Goal: Transaction & Acquisition: Purchase product/service

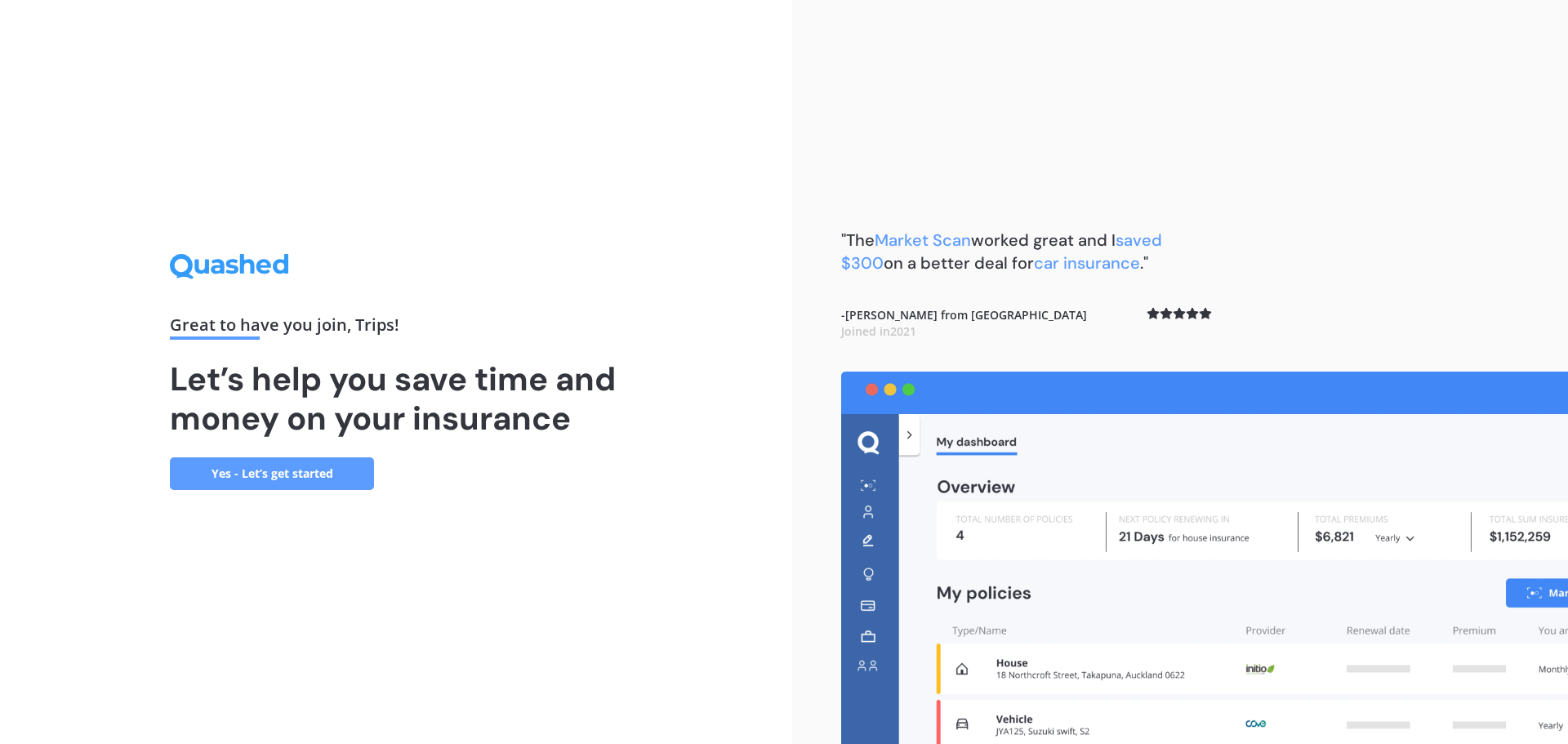
click at [311, 480] on link "Yes - Let’s get started" at bounding box center [272, 473] width 204 height 33
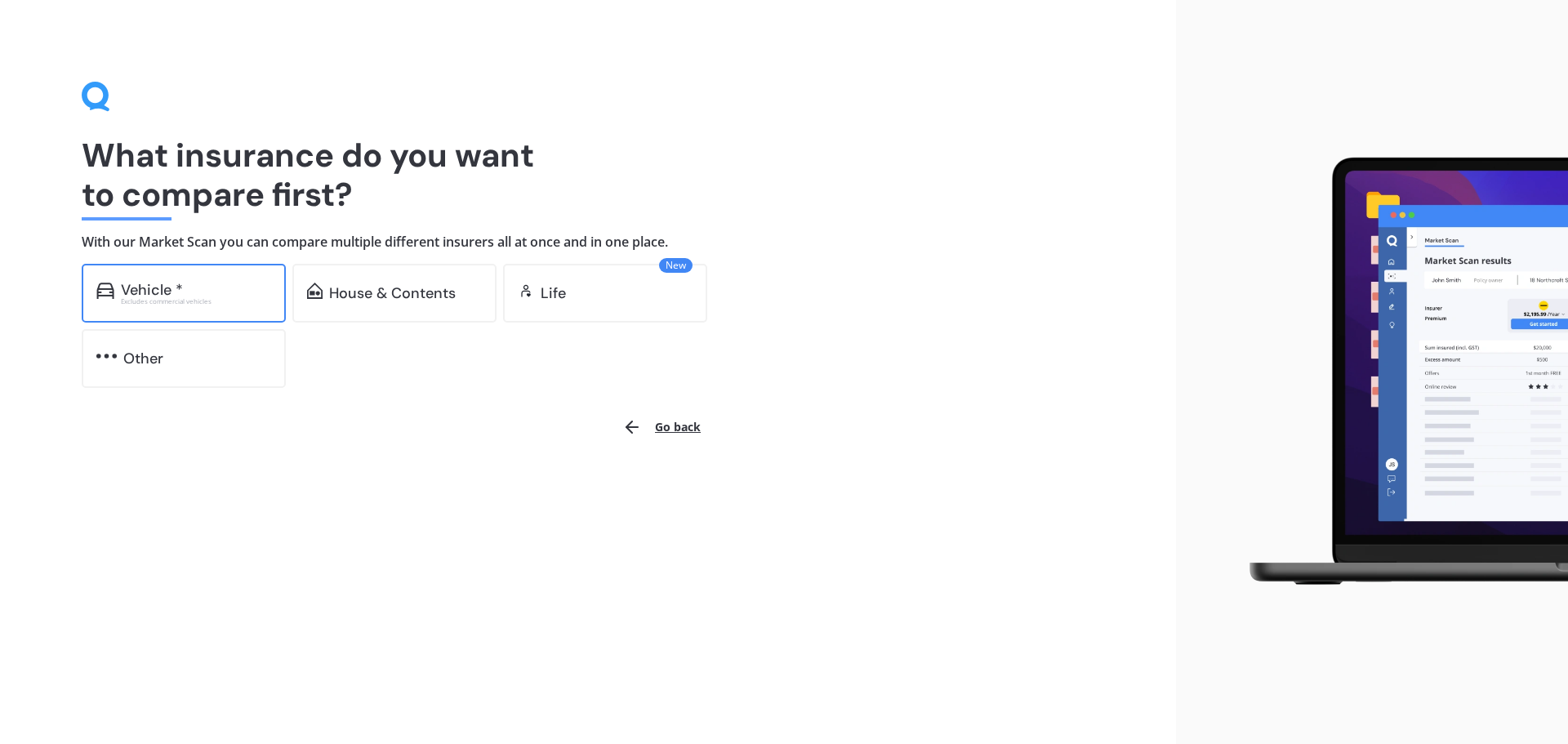
click at [240, 301] on div "Excludes commercial vehicles" at bounding box center [195, 301] width 150 height 6
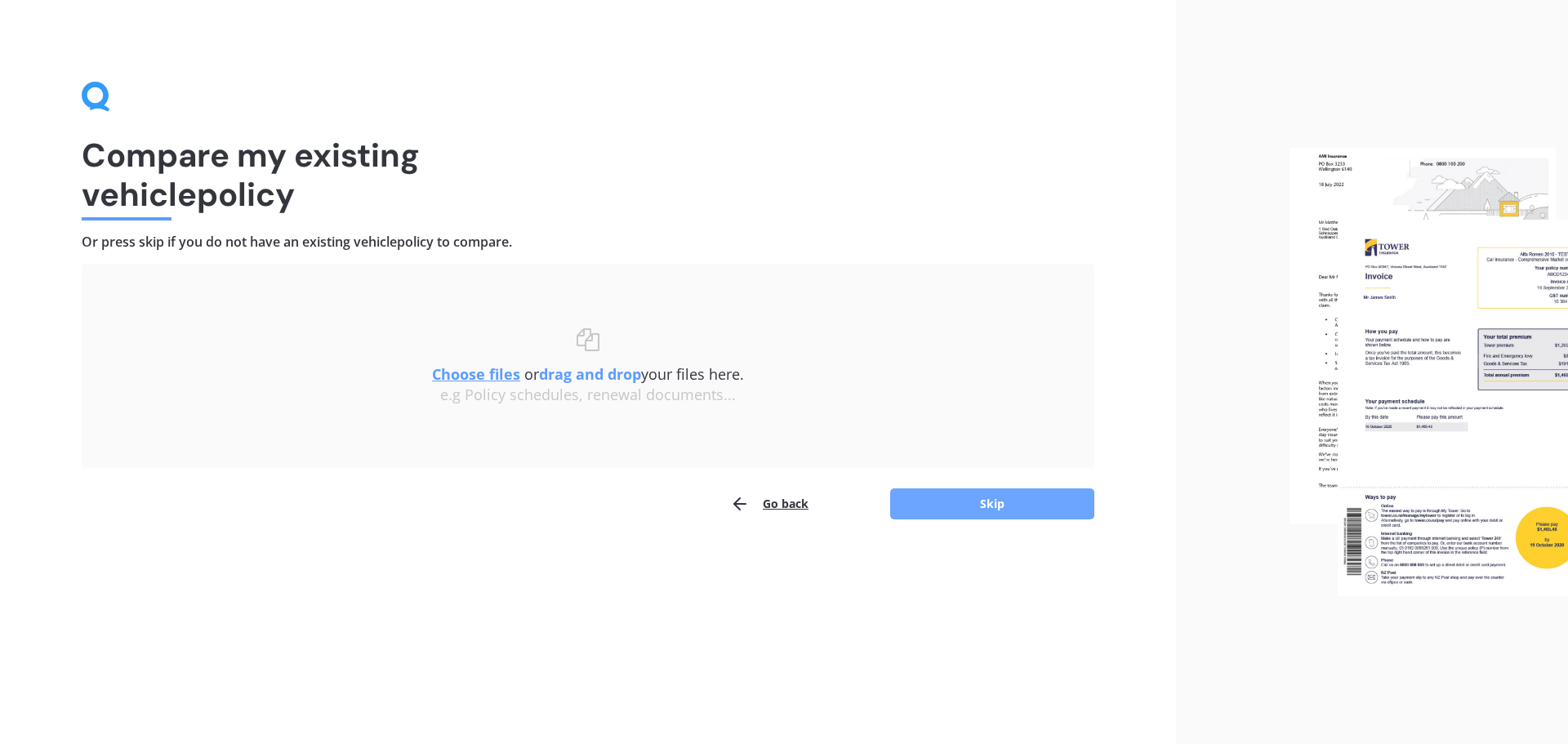
click at [1018, 501] on button "Skip" at bounding box center [992, 503] width 204 height 31
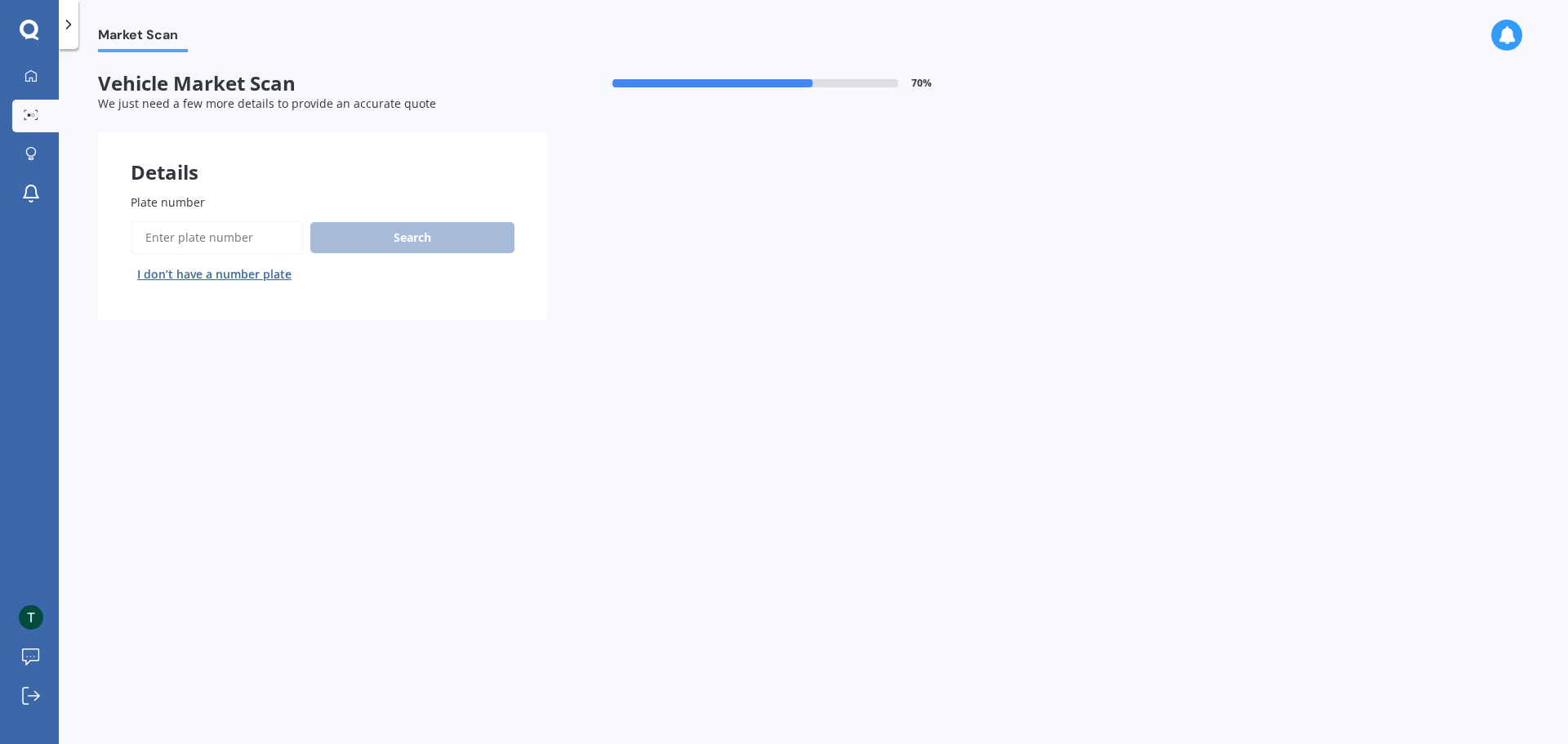
click at [218, 238] on input "Plate number" at bounding box center [217, 237] width 173 height 35
type input "pyf394"
click at [394, 230] on button "Search" at bounding box center [413, 237] width 204 height 31
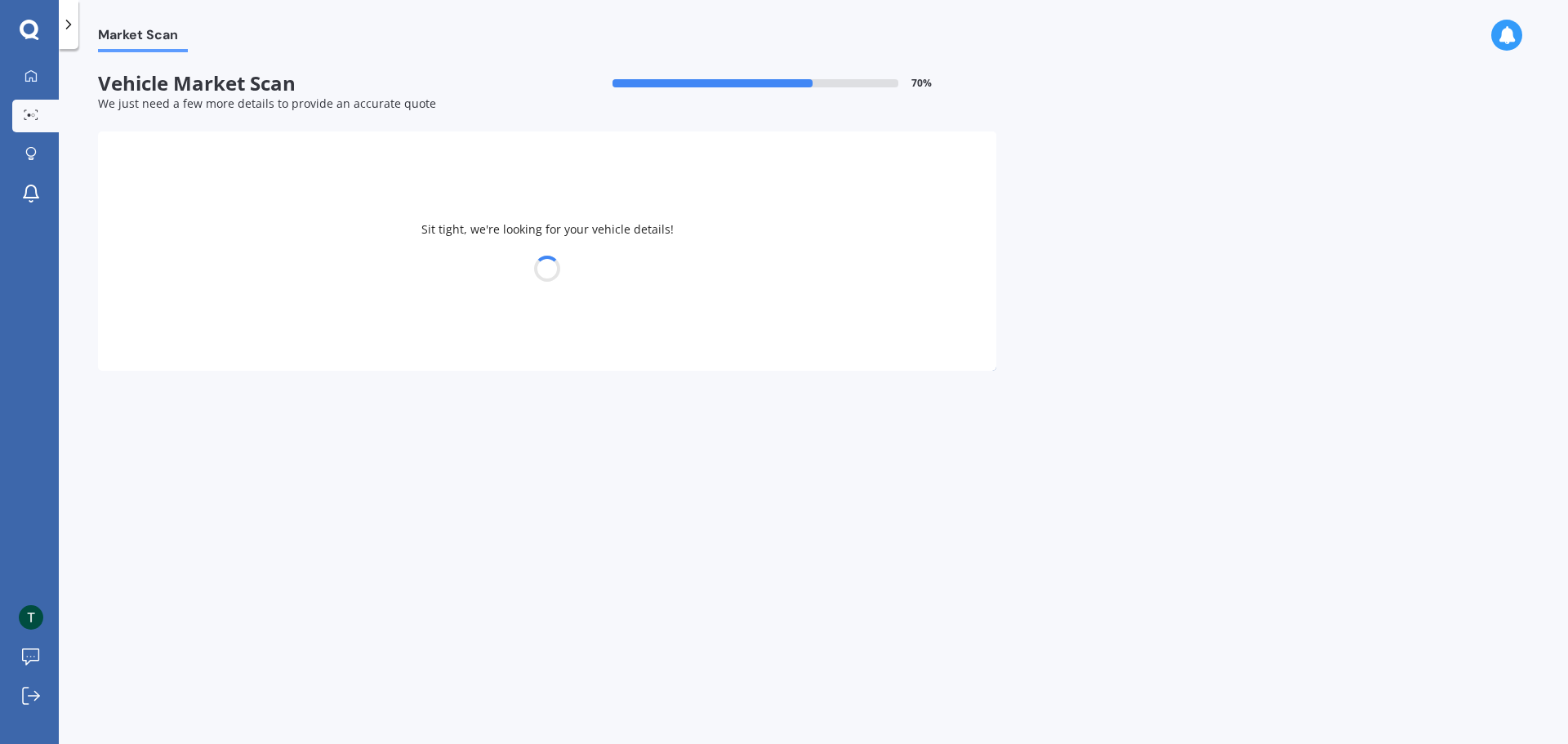
select select "MAZDA"
select select "CX-30"
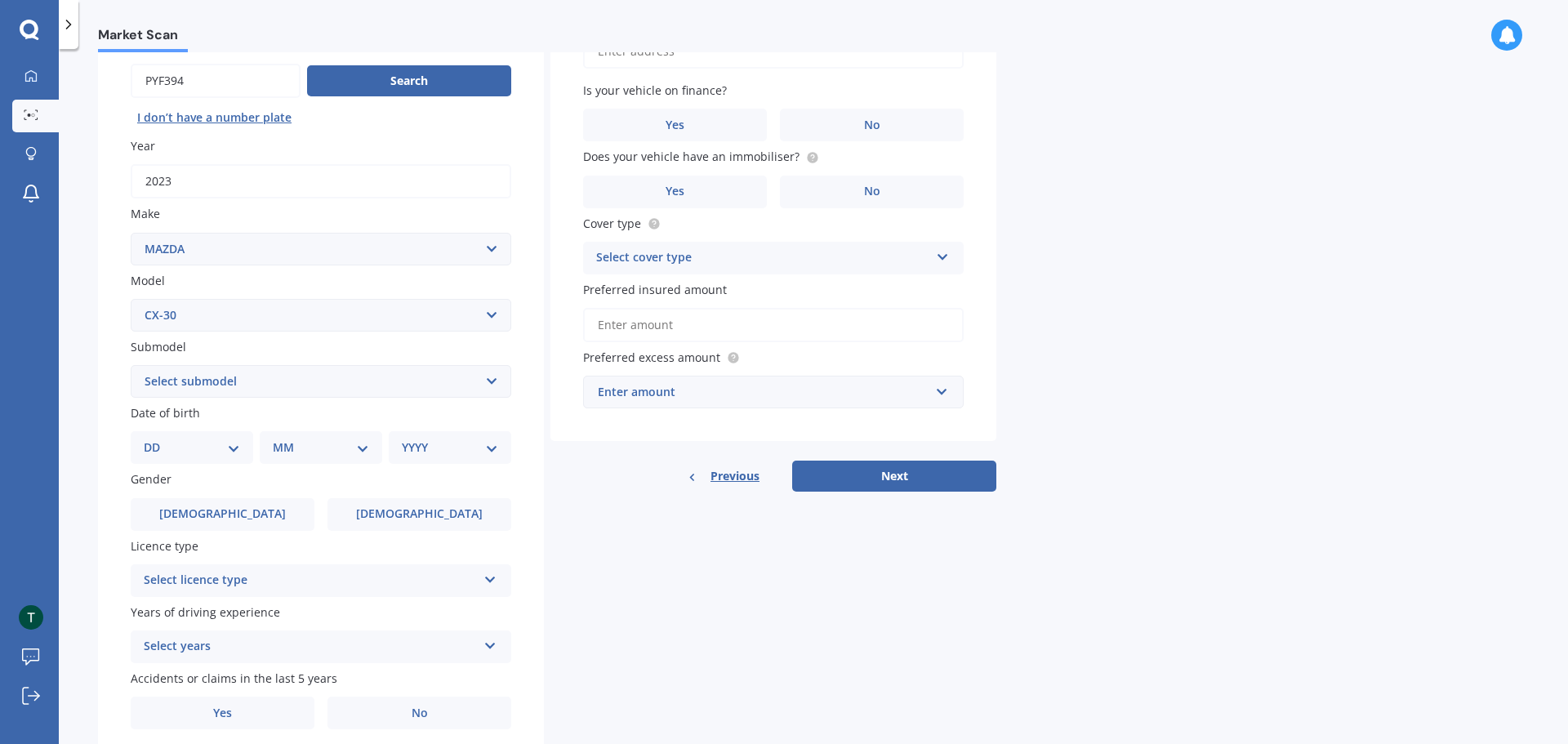
scroll to position [163, 0]
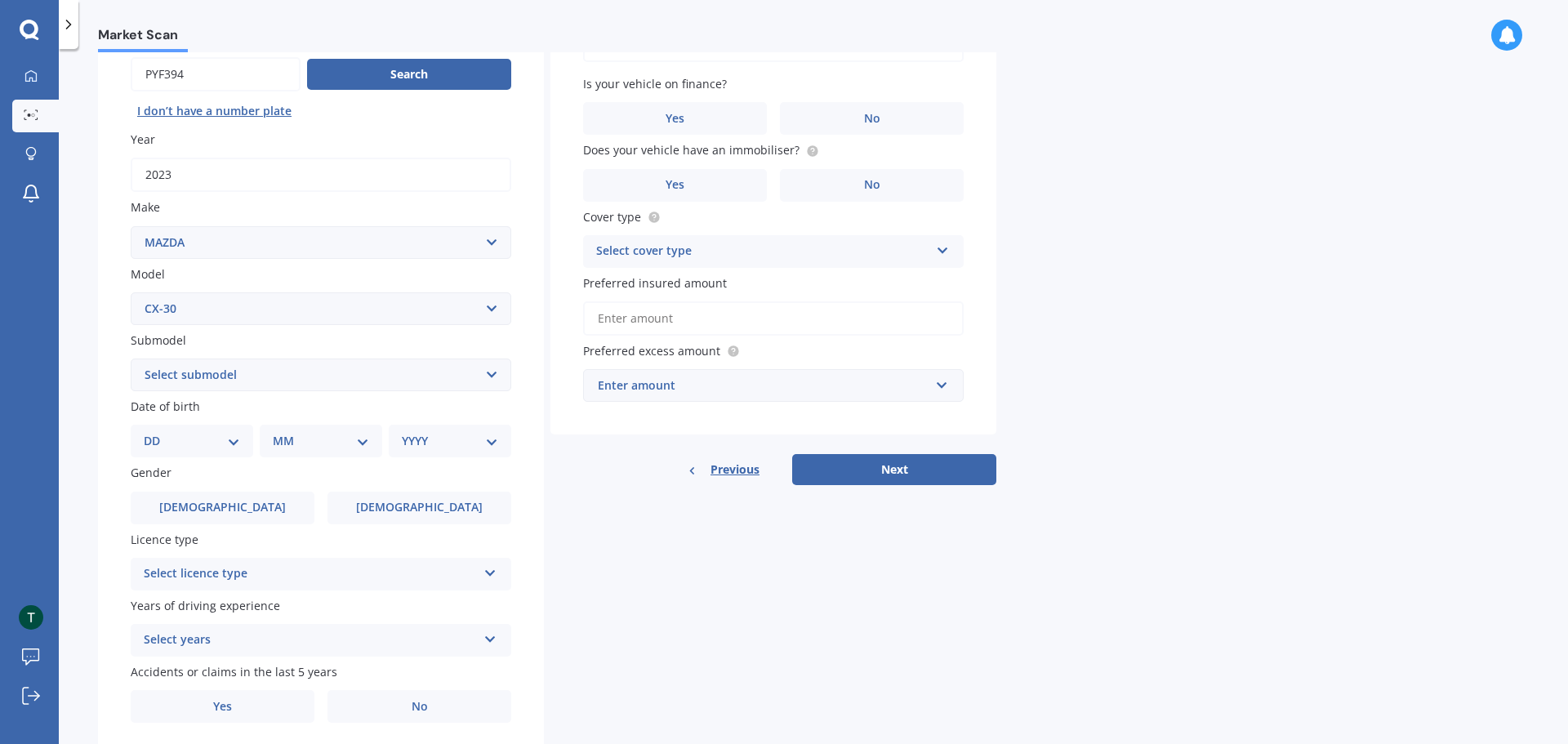
click at [276, 371] on select "Select submodel (All other) GSX Wagon 5dr Skyactiv-Drive 6sp 2.0i GTX Wagon 5dr…" at bounding box center [320, 375] width 381 height 33
select select "GSX WAGON 5DR SKYACTIV-DRIVE 6SP 2.0I"
click at [130, 359] on select "Select submodel (All other) GSX Wagon 5dr Skyactiv-Drive 6sp 2.0i GTX Wagon 5dr…" at bounding box center [320, 375] width 381 height 33
click at [161, 435] on select "DD 01 02 03 04 05 06 07 08 09 10 11 12 13 14 15 16 17 18 19 20 21 22 23 24 25 2…" at bounding box center [192, 441] width 97 height 18
select select "07"
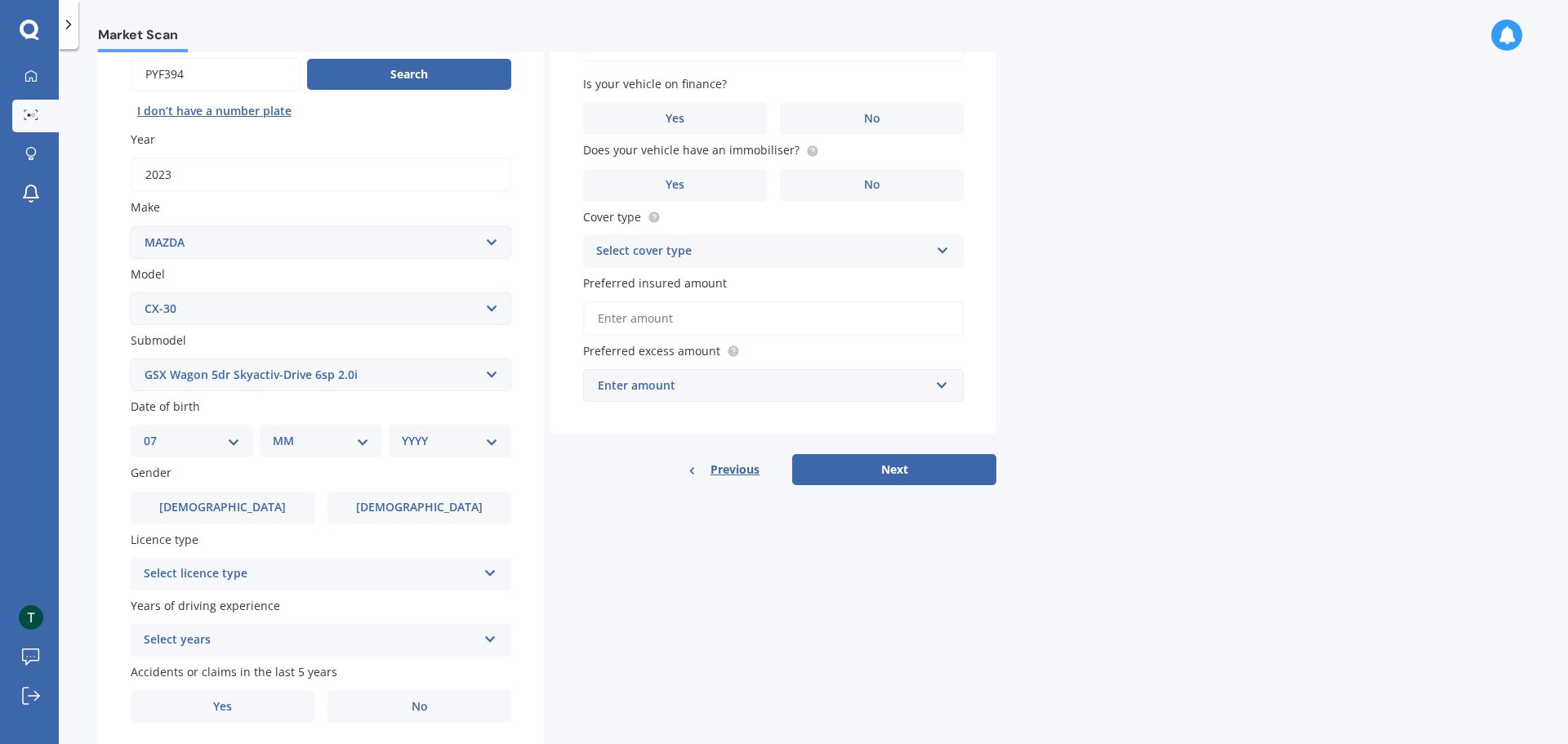
click at [157, 432] on select "DD 01 02 03 04 05 06 07 08 09 10 11 12 13 14 15 16 17 18 19 20 21 22 23 24 25 2…" at bounding box center [192, 441] width 97 height 18
click at [341, 449] on select "MM 01 02 03 04 05 06 07 08 09 10 11 12" at bounding box center [324, 441] width 90 height 18
select select "03"
click at [280, 432] on select "MM 01 02 03 04 05 06 07 08 09 10 11 12" at bounding box center [324, 441] width 90 height 18
click at [426, 445] on select "YYYY 2025 2024 2023 2022 2021 2020 2019 2018 2017 2016 2015 2014 2013 2012 2011…" at bounding box center [446, 441] width 90 height 18
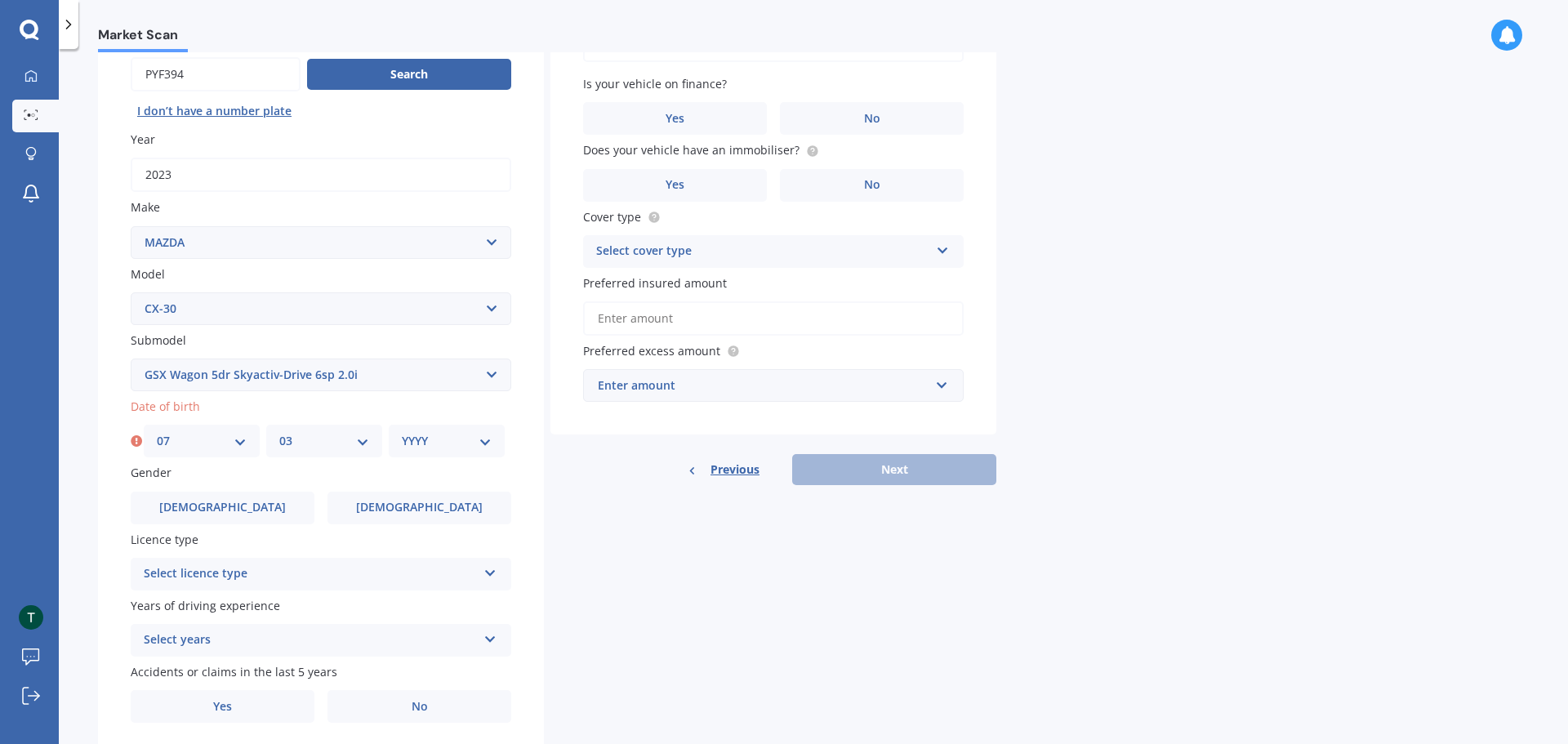
select select "1997"
click at [402, 432] on select "YYYY 2025 2024 2023 2022 2021 2020 2019 2018 2017 2016 2015 2014 2013 2012 2011…" at bounding box center [446, 441] width 90 height 18
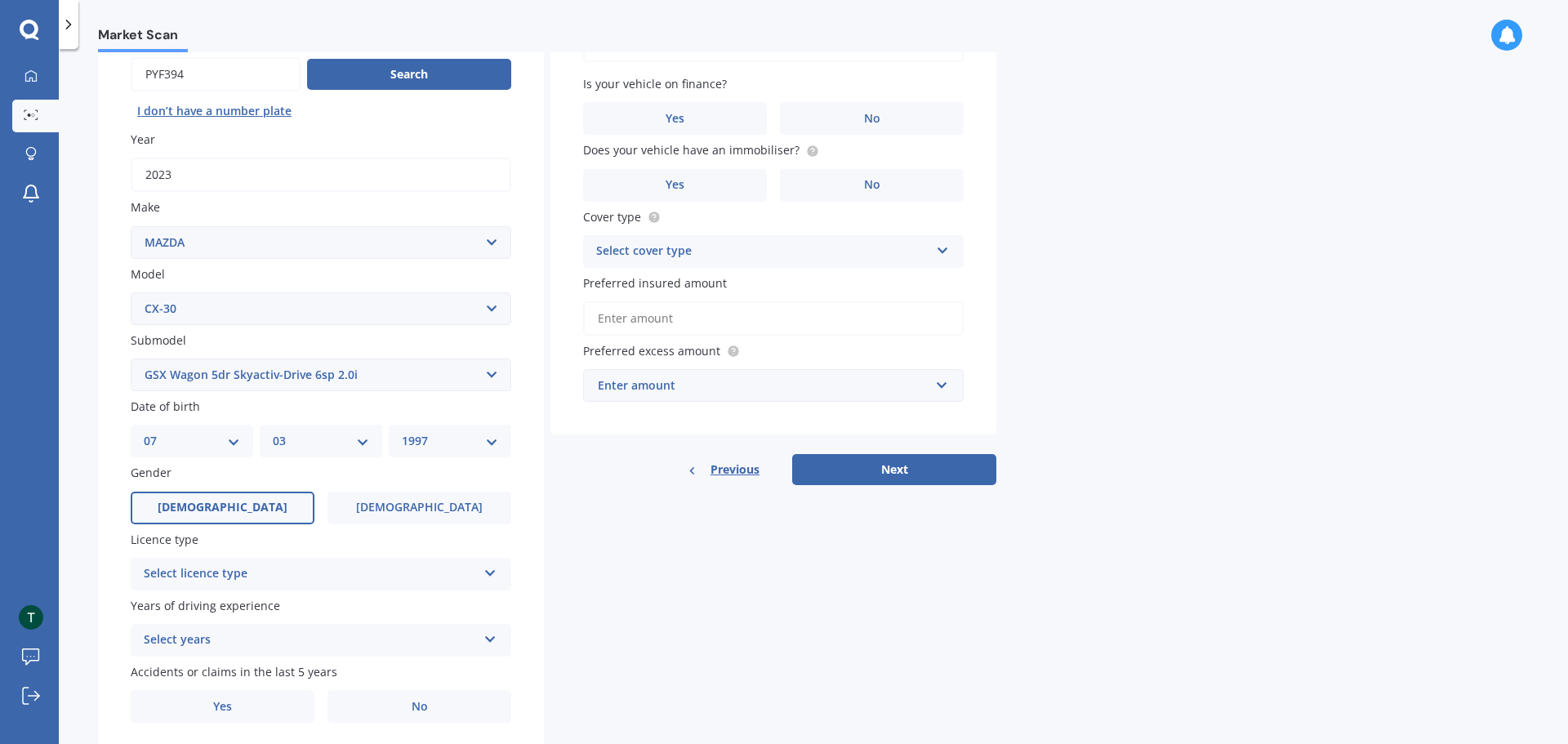
click at [169, 523] on label "[DEMOGRAPHIC_DATA]" at bounding box center [222, 508] width 184 height 33
click at [0, 0] on input "[DEMOGRAPHIC_DATA]" at bounding box center [0, 0] width 0 height 0
click at [352, 576] on div "Select licence type" at bounding box center [310, 574] width 333 height 20
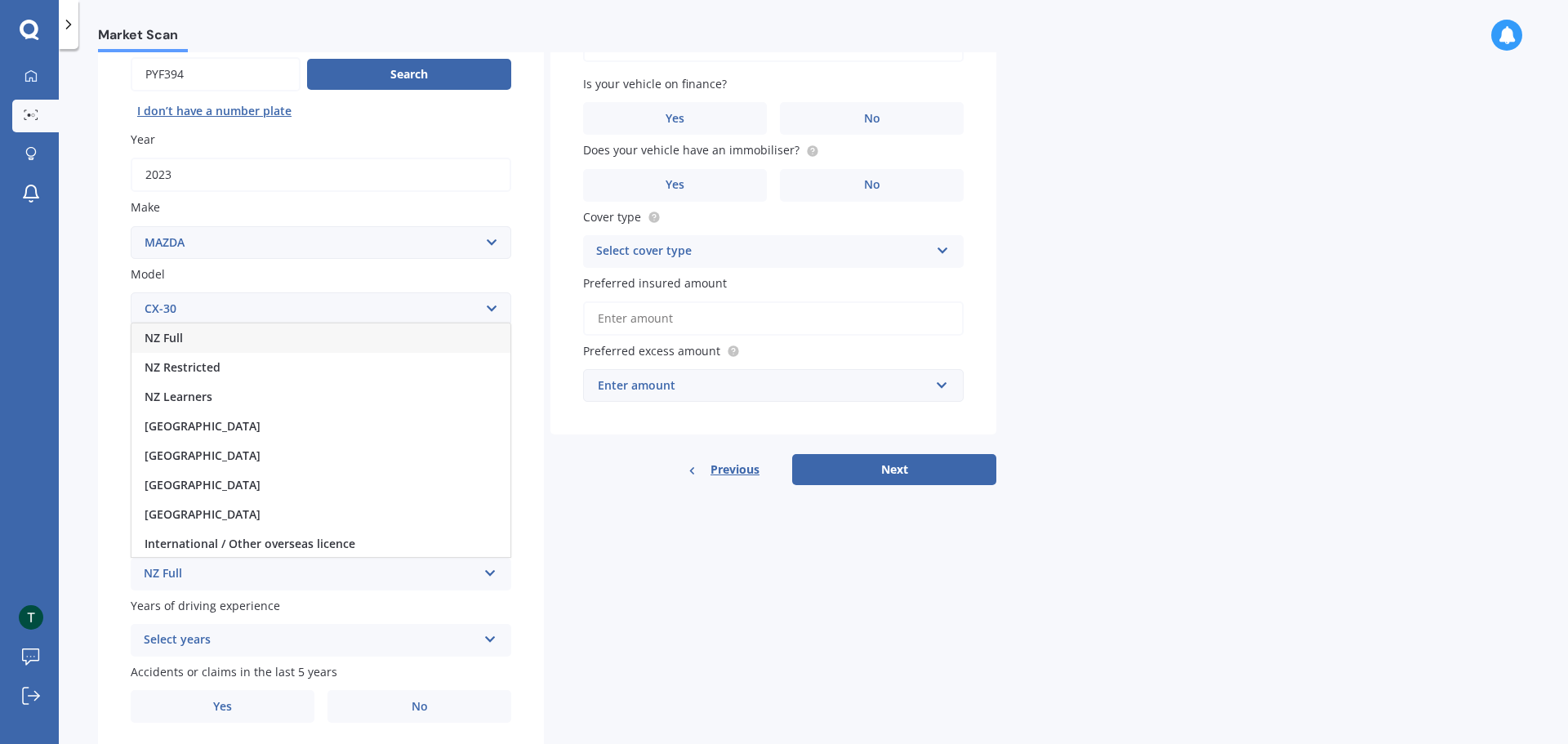
click at [243, 336] on div "NZ Full" at bounding box center [320, 337] width 379 height 29
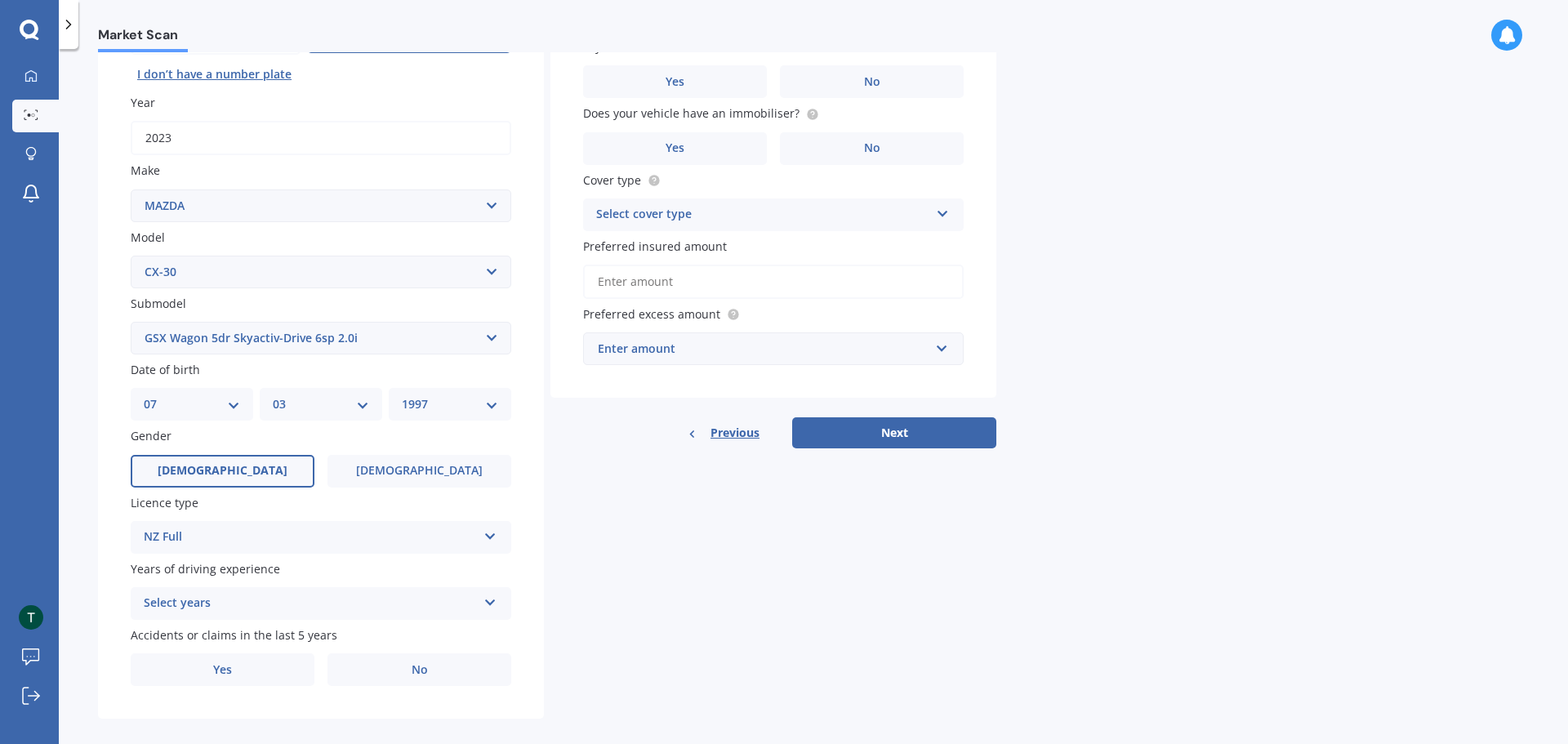
scroll to position [218, 0]
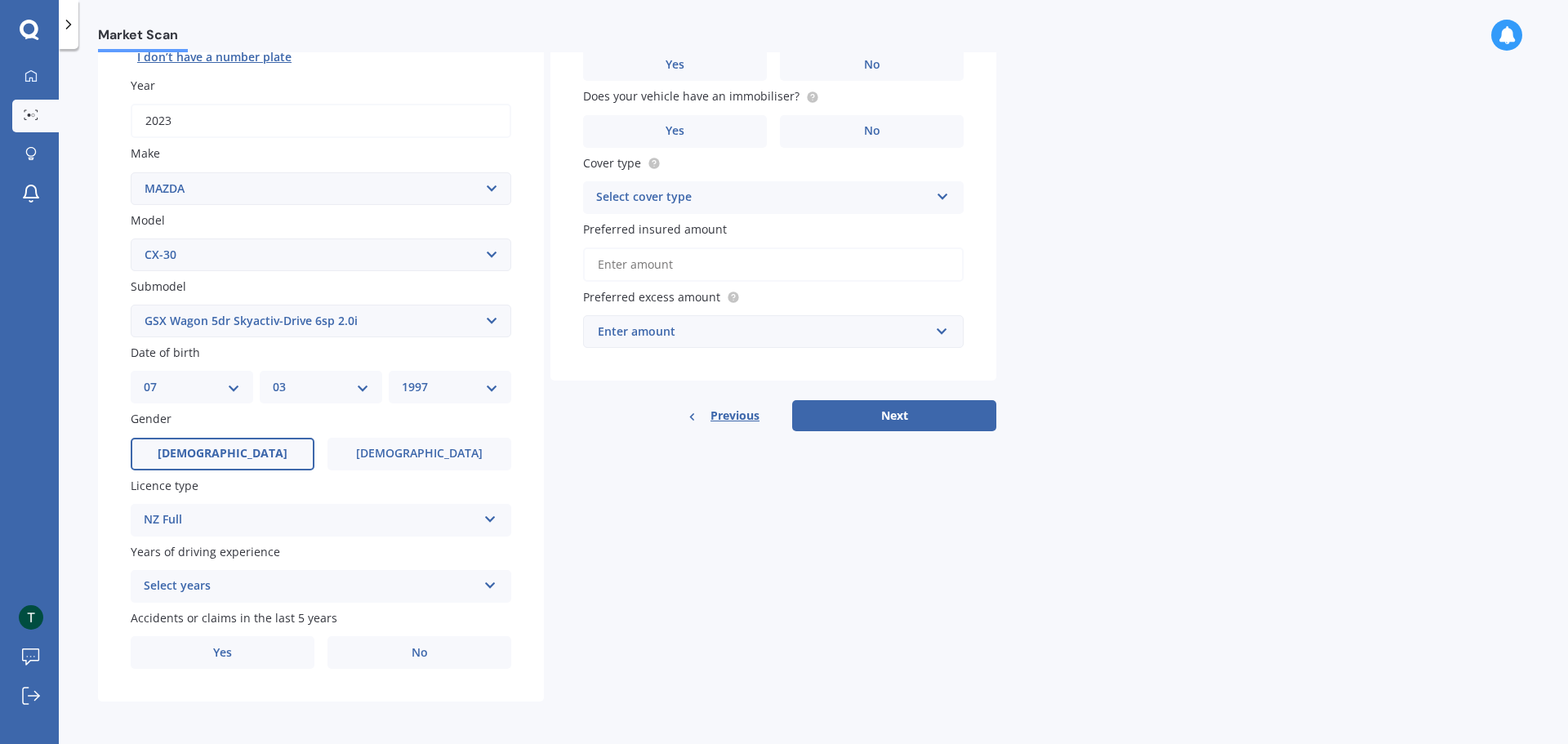
click at [209, 595] on div "Select years" at bounding box center [310, 587] width 333 height 20
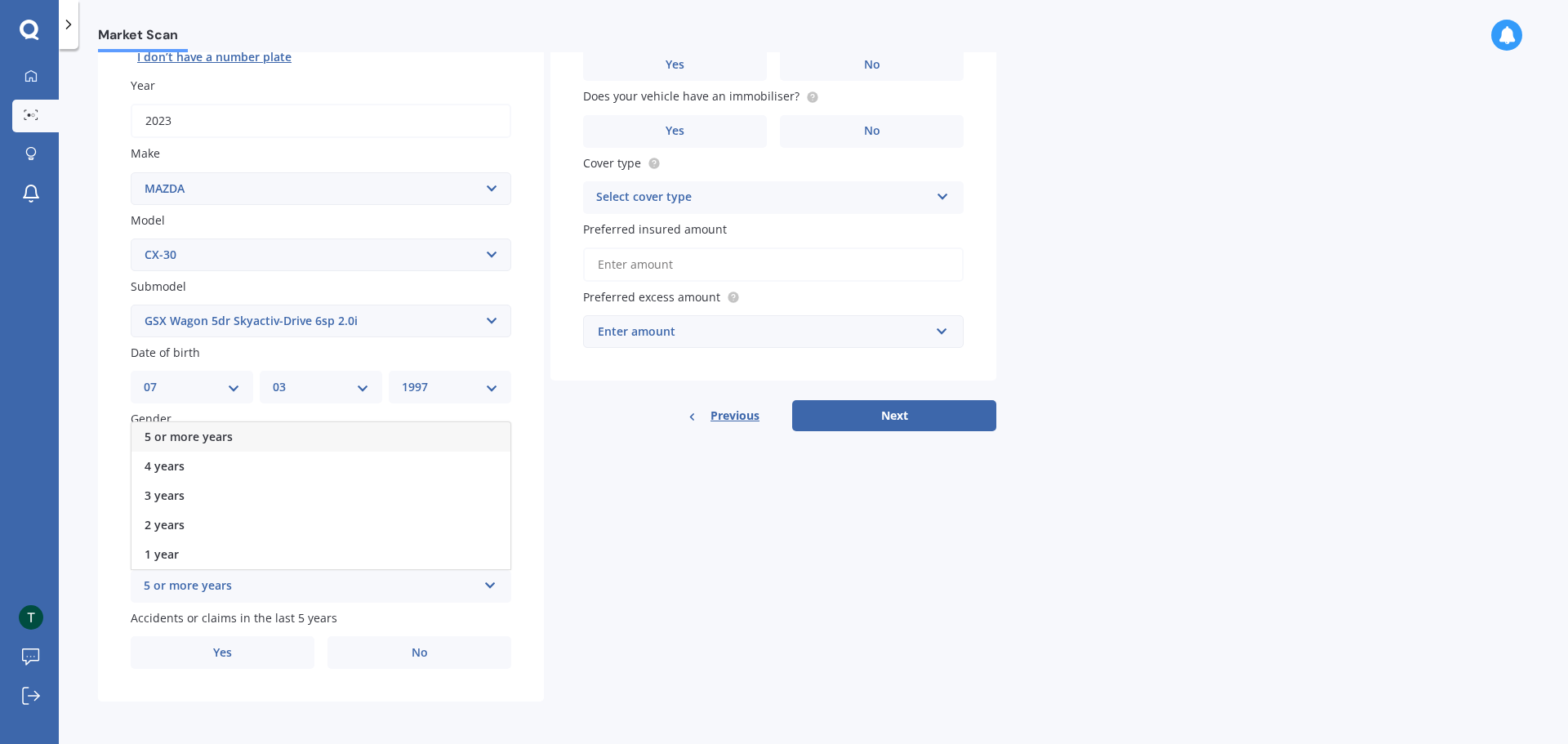
click at [220, 439] on span "5 or more years" at bounding box center [188, 436] width 88 height 15
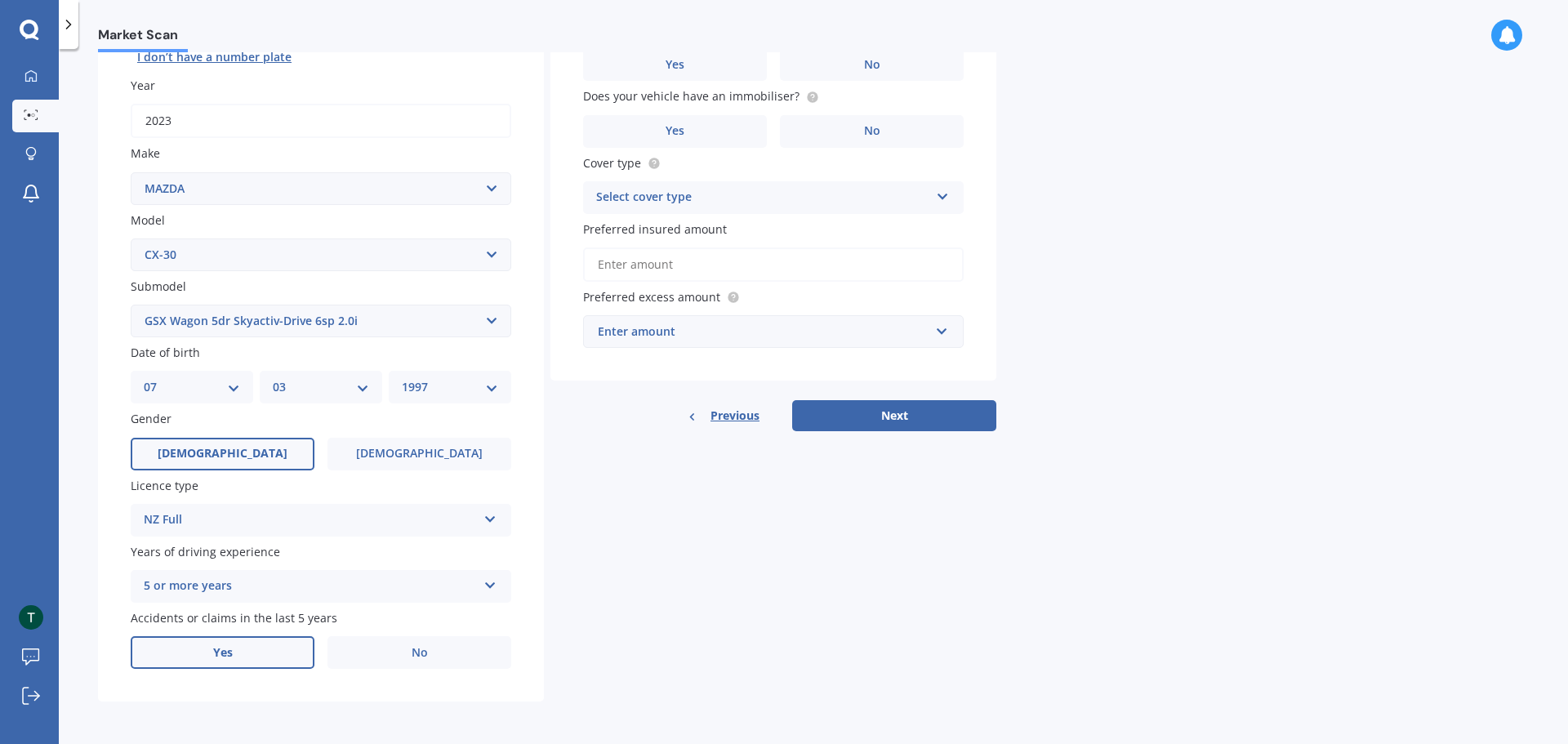
click at [243, 656] on label "Yes" at bounding box center [222, 653] width 184 height 33
click at [0, 0] on input "Yes" at bounding box center [0, 0] width 0 height 0
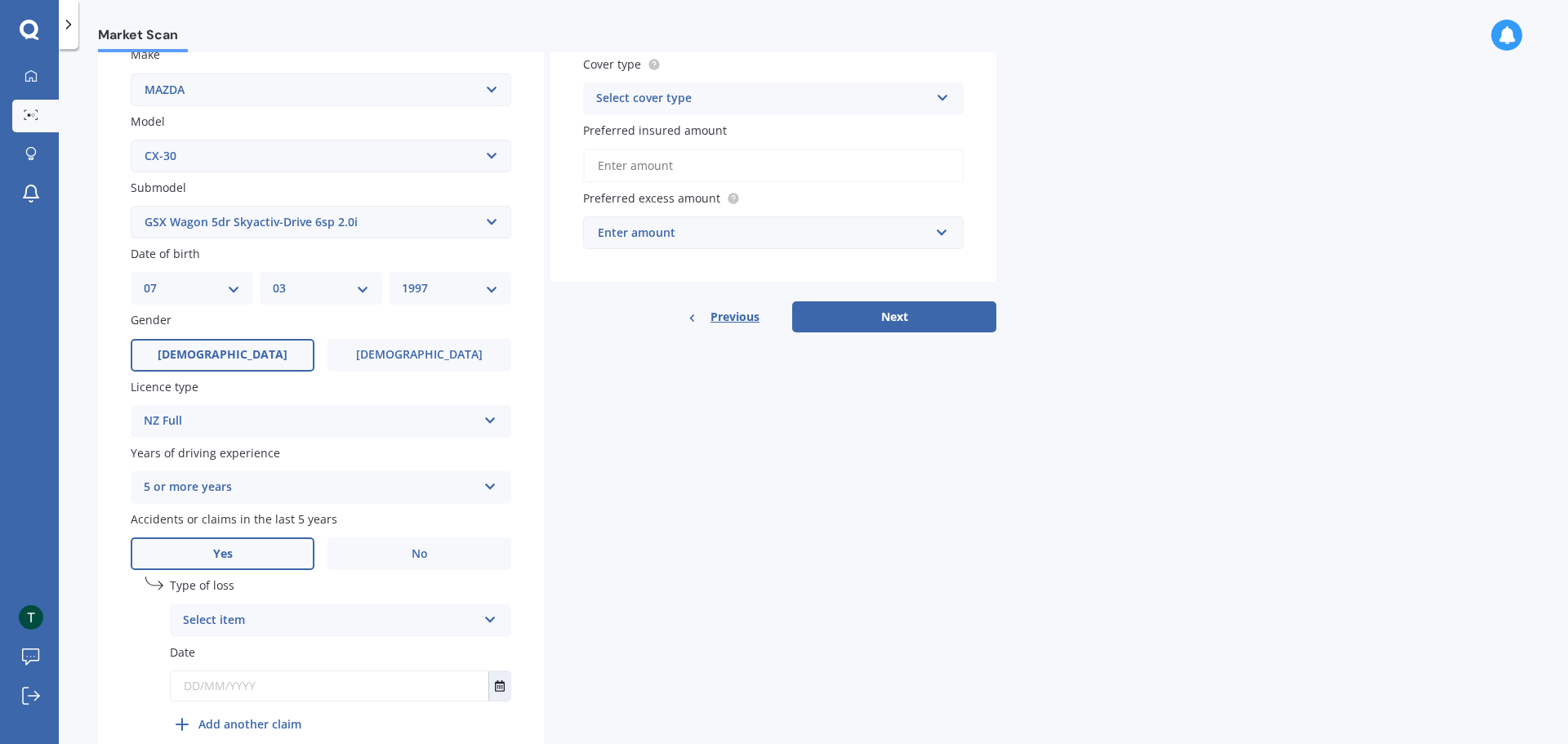
scroll to position [394, 0]
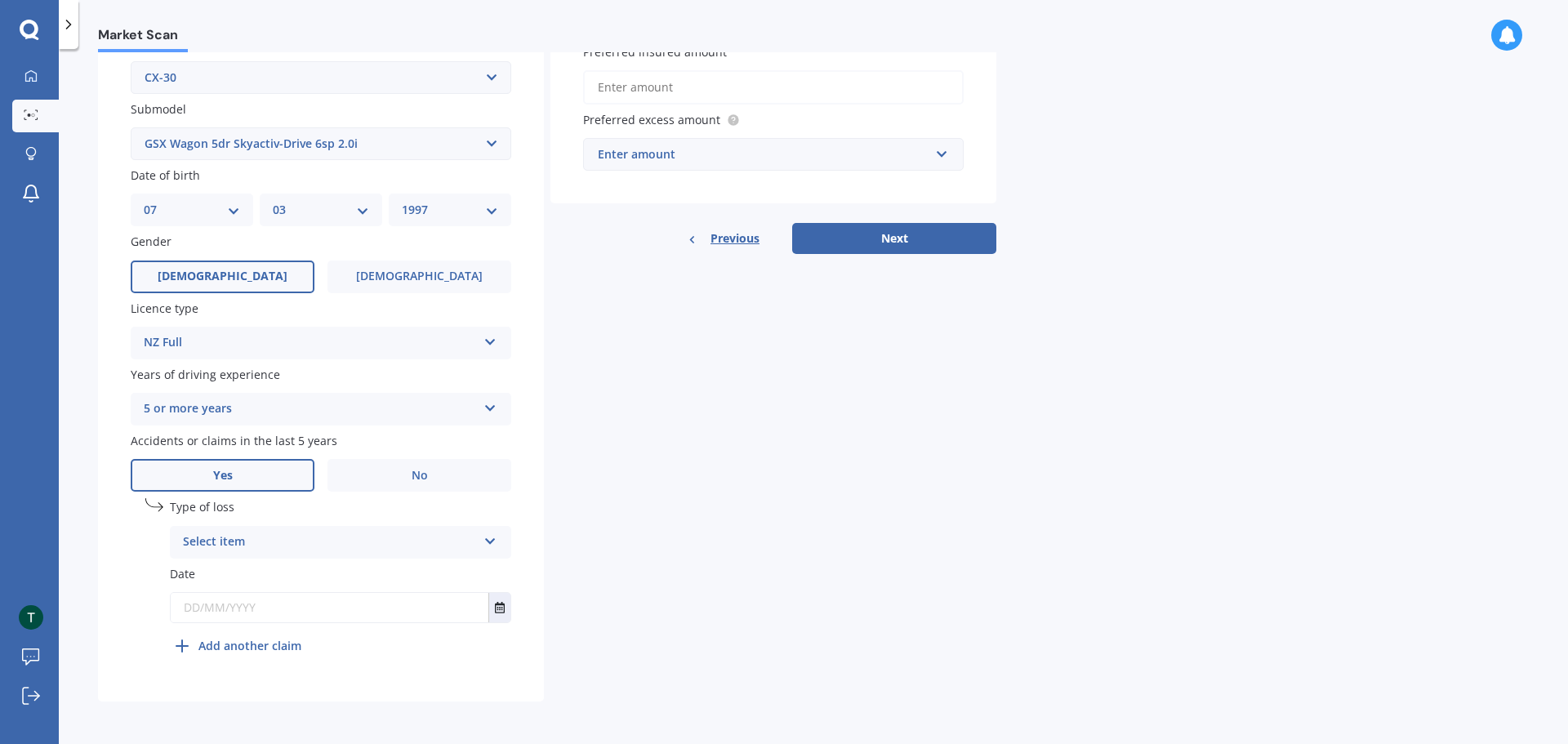
click at [326, 541] on div "Select item" at bounding box center [329, 542] width 294 height 20
click at [254, 580] on span "At fault accident" at bounding box center [230, 574] width 92 height 15
click at [499, 608] on icon "Select date" at bounding box center [500, 607] width 10 height 12
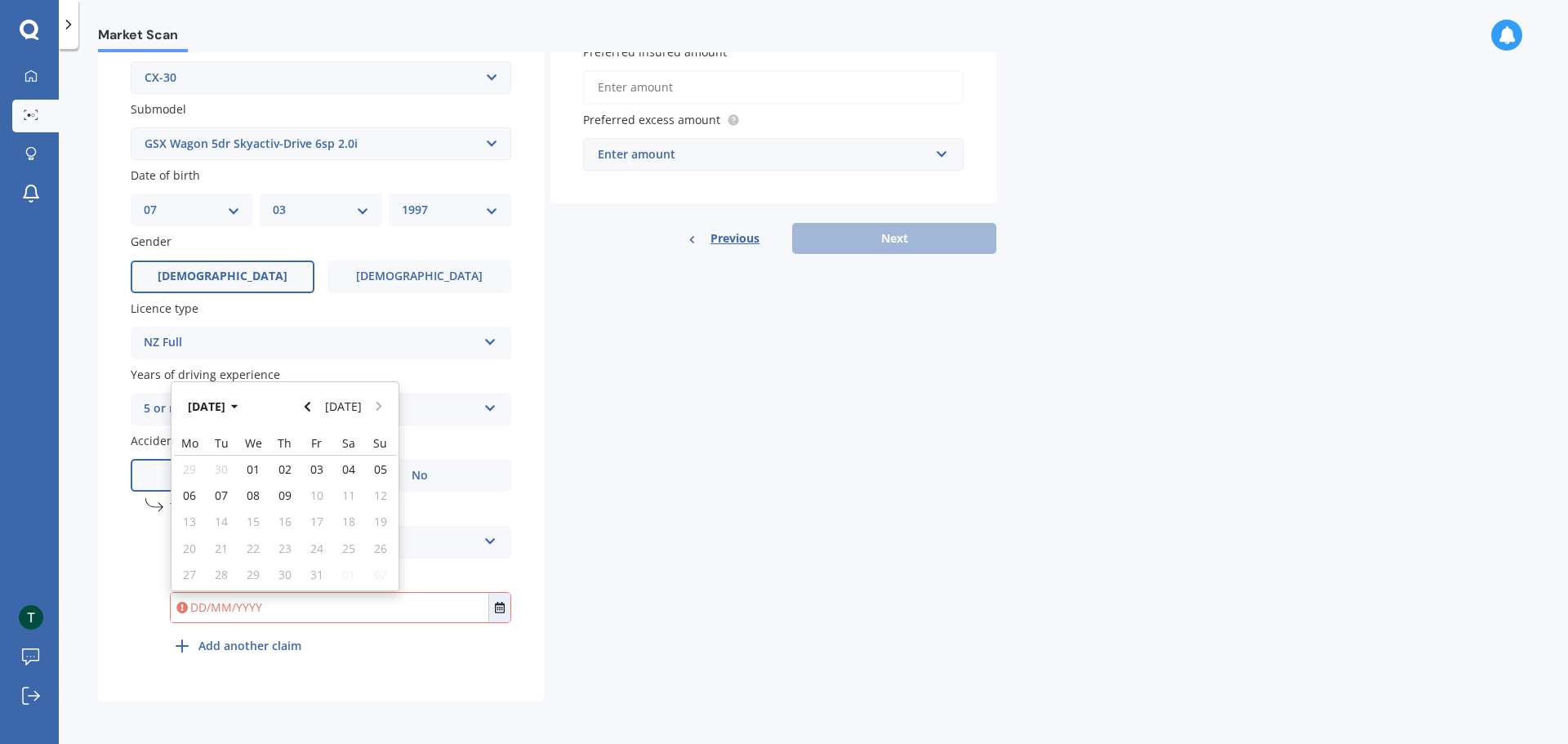
click at [239, 408] on icon "button" at bounding box center [234, 407] width 7 height 12
click at [220, 406] on icon "button" at bounding box center [224, 407] width 7 height 12
click at [295, 474] on div "2021" at bounding box center [312, 459] width 56 height 51
click at [318, 555] on span "Nov" at bounding box center [312, 562] width 21 height 15
click at [252, 495] on span "10" at bounding box center [253, 495] width 13 height 15
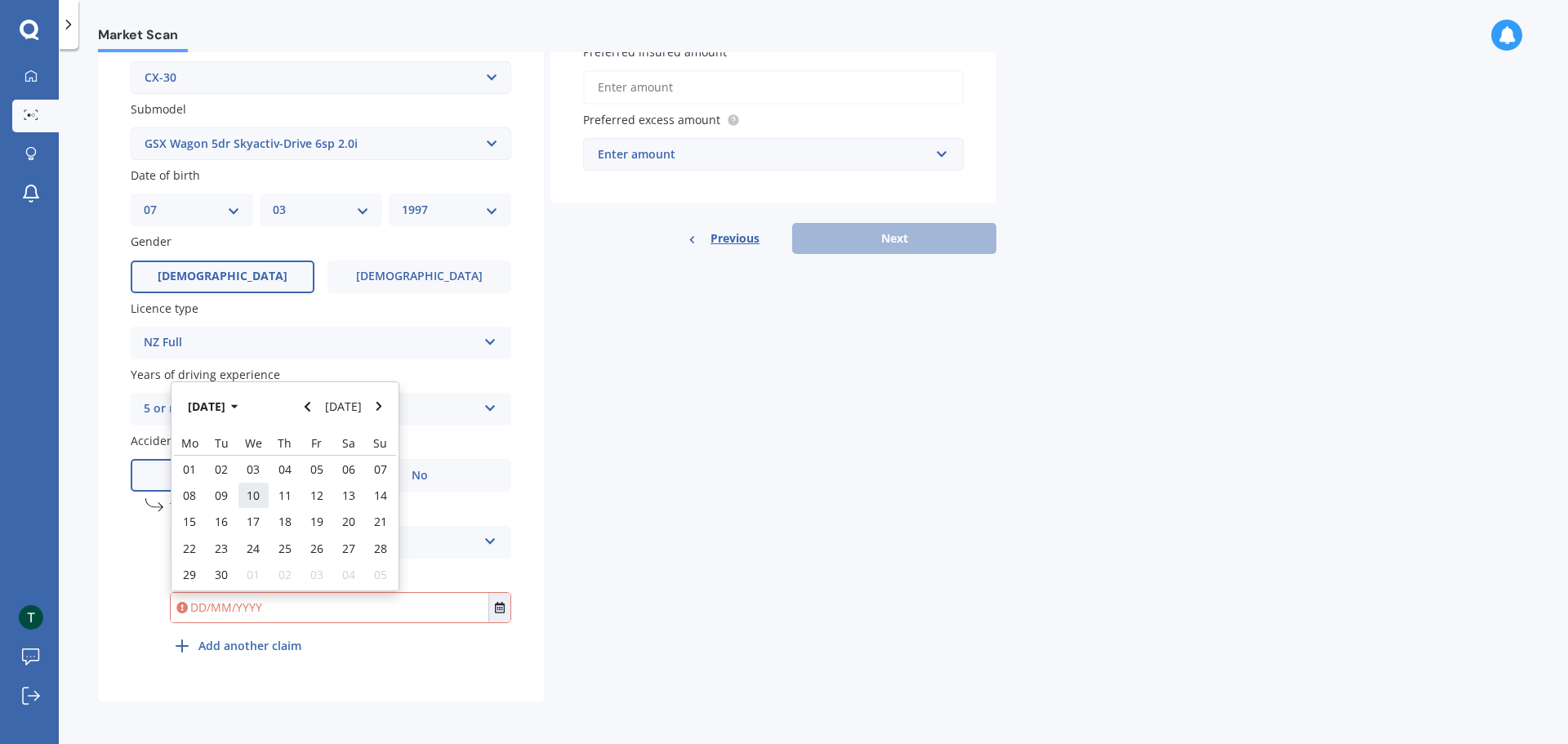
type input "[DATE]"
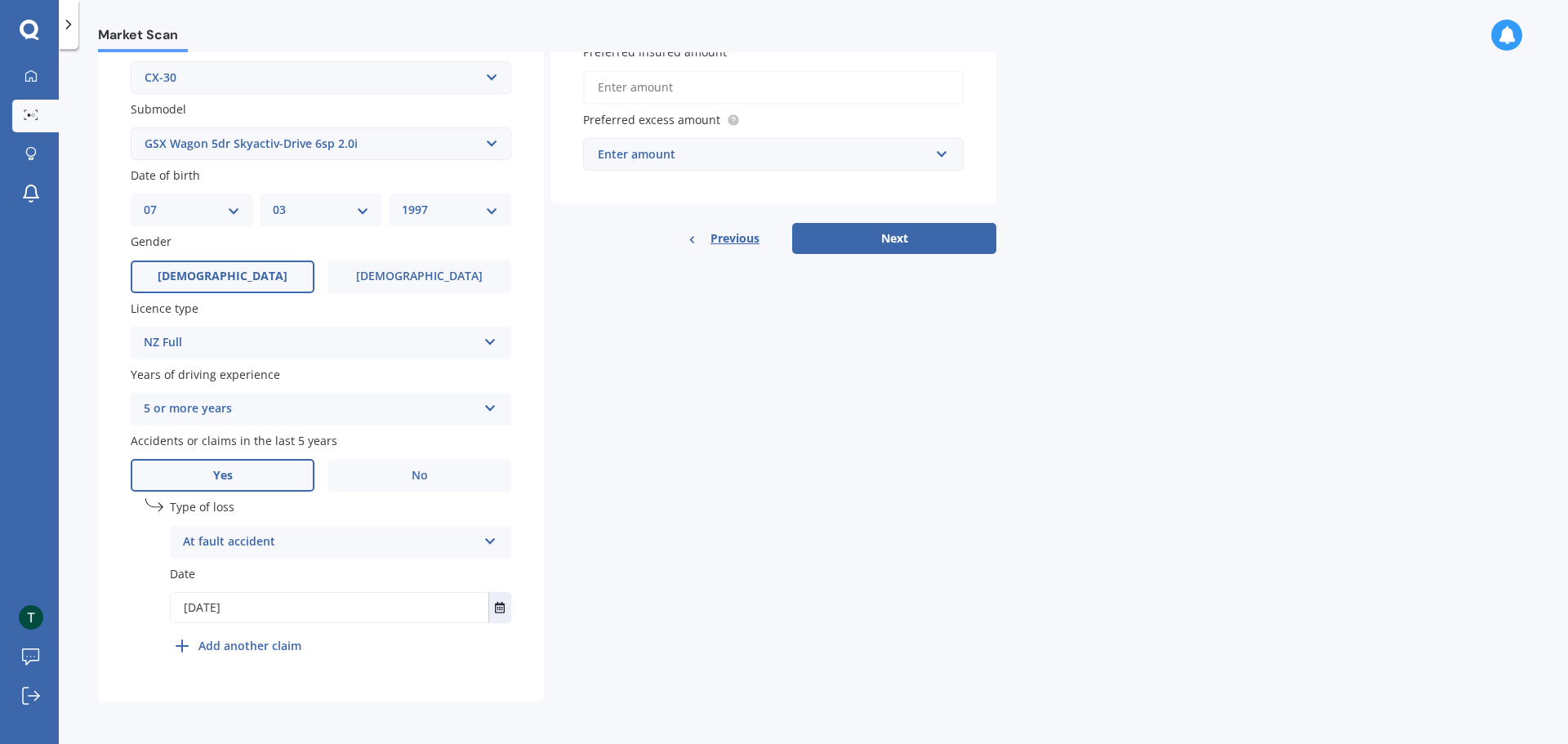
click at [465, 661] on div "undefined 1 Type of loss At fault accident At fault accident Not at fault accid…" at bounding box center [340, 580] width 342 height 163
click at [237, 647] on b "Add another claim" at bounding box center [250, 645] width 103 height 17
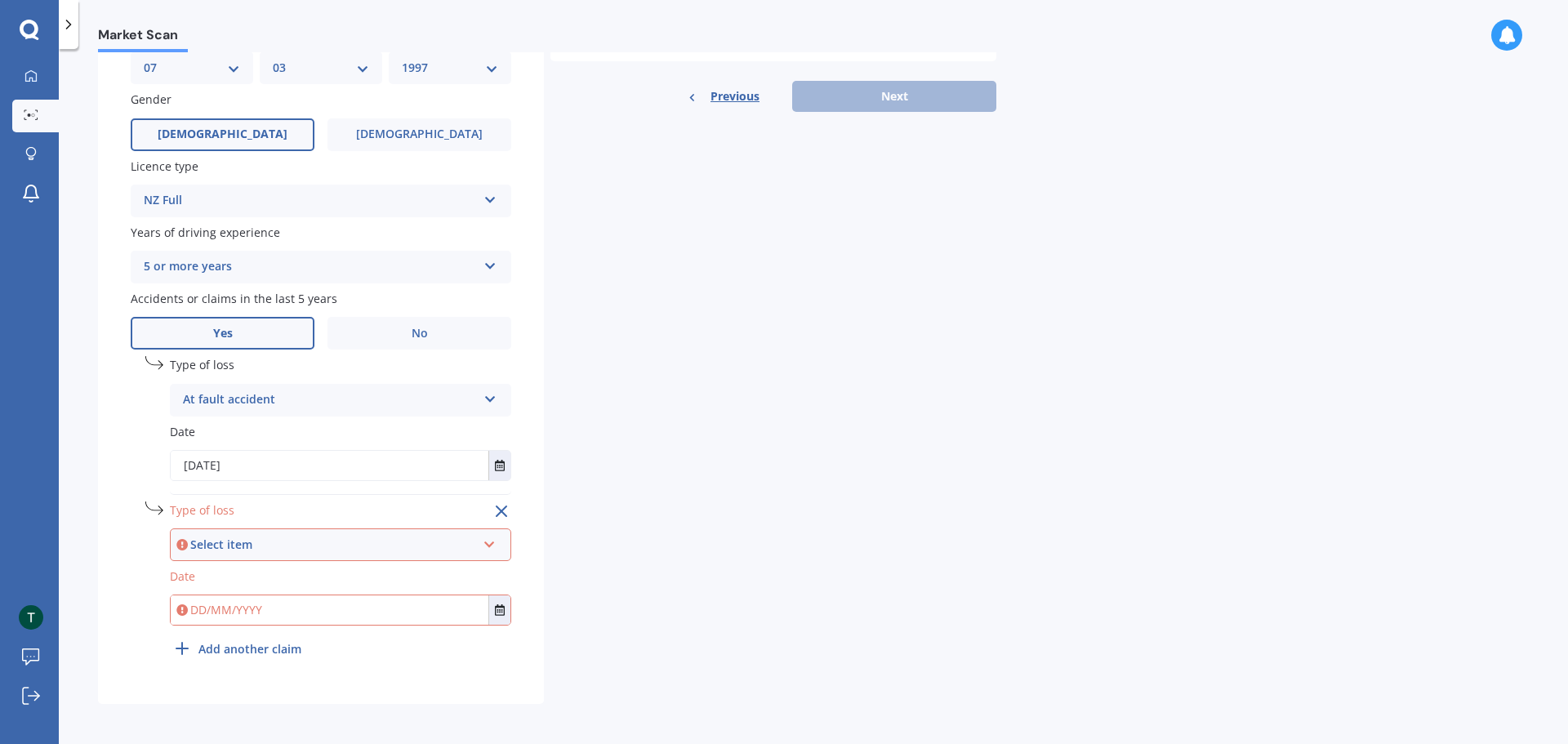
scroll to position [539, 0]
click at [279, 547] on div "Select item" at bounding box center [333, 542] width 286 height 18
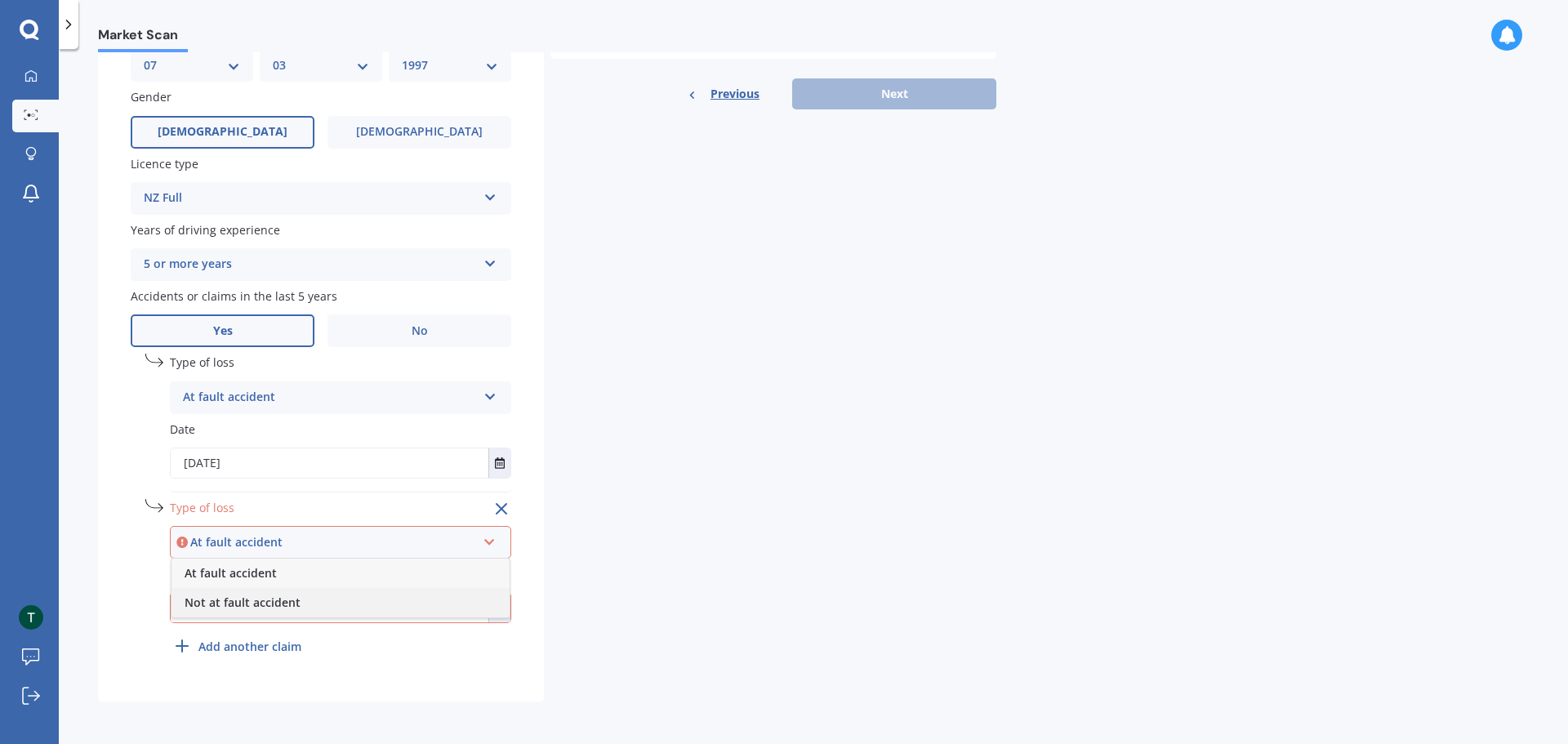
click at [277, 600] on span "Not at fault accident" at bounding box center [242, 602] width 116 height 15
click at [497, 615] on button "Select date" at bounding box center [499, 607] width 22 height 29
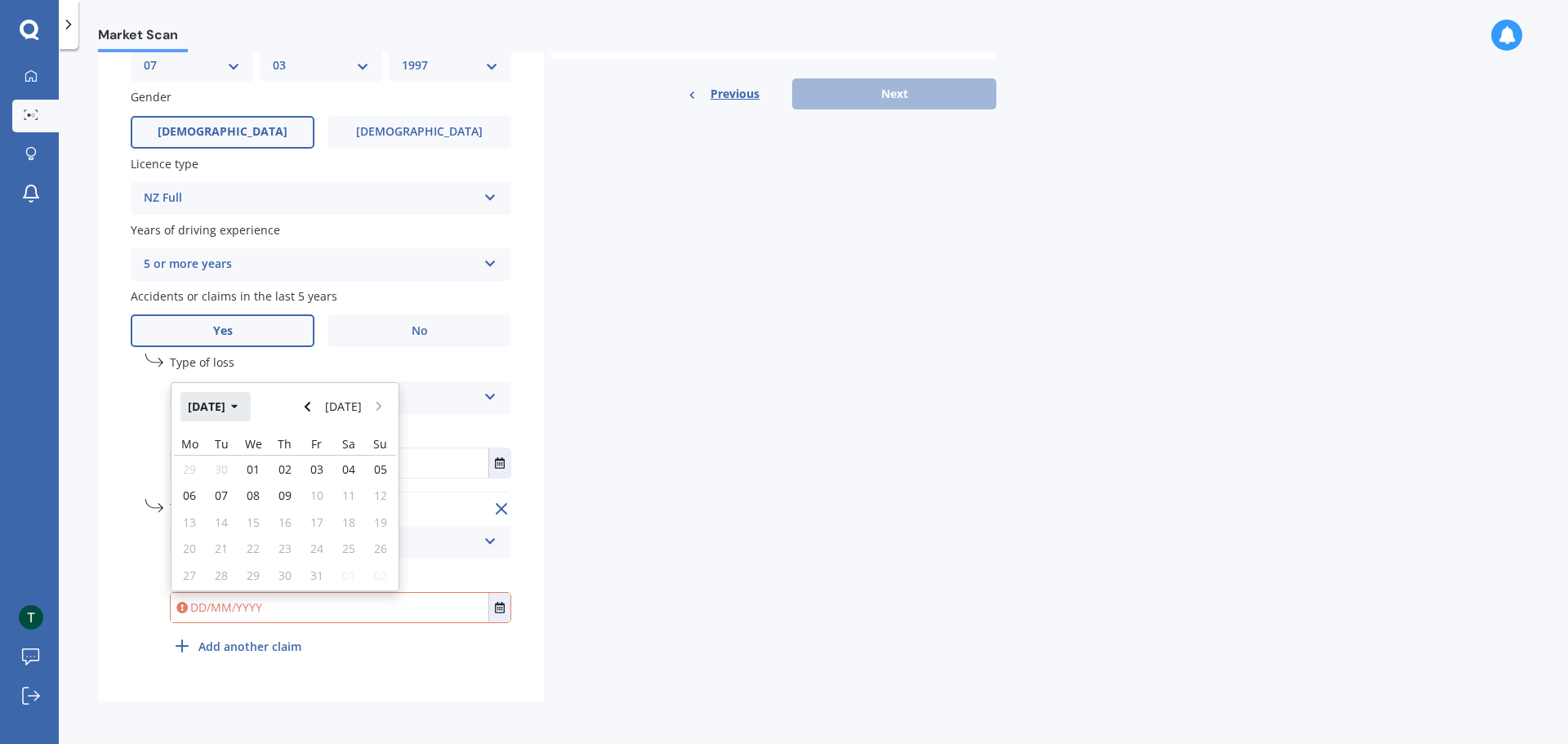
click at [227, 403] on button "[DATE]" at bounding box center [215, 407] width 70 height 29
click at [231, 407] on button "2025" at bounding box center [209, 407] width 59 height 29
click at [215, 504] on span "2023" at bounding box center [201, 511] width 26 height 15
click at [261, 509] on span "Jun" at bounding box center [257, 511] width 18 height 15
click at [254, 498] on span "07" at bounding box center [253, 495] width 13 height 15
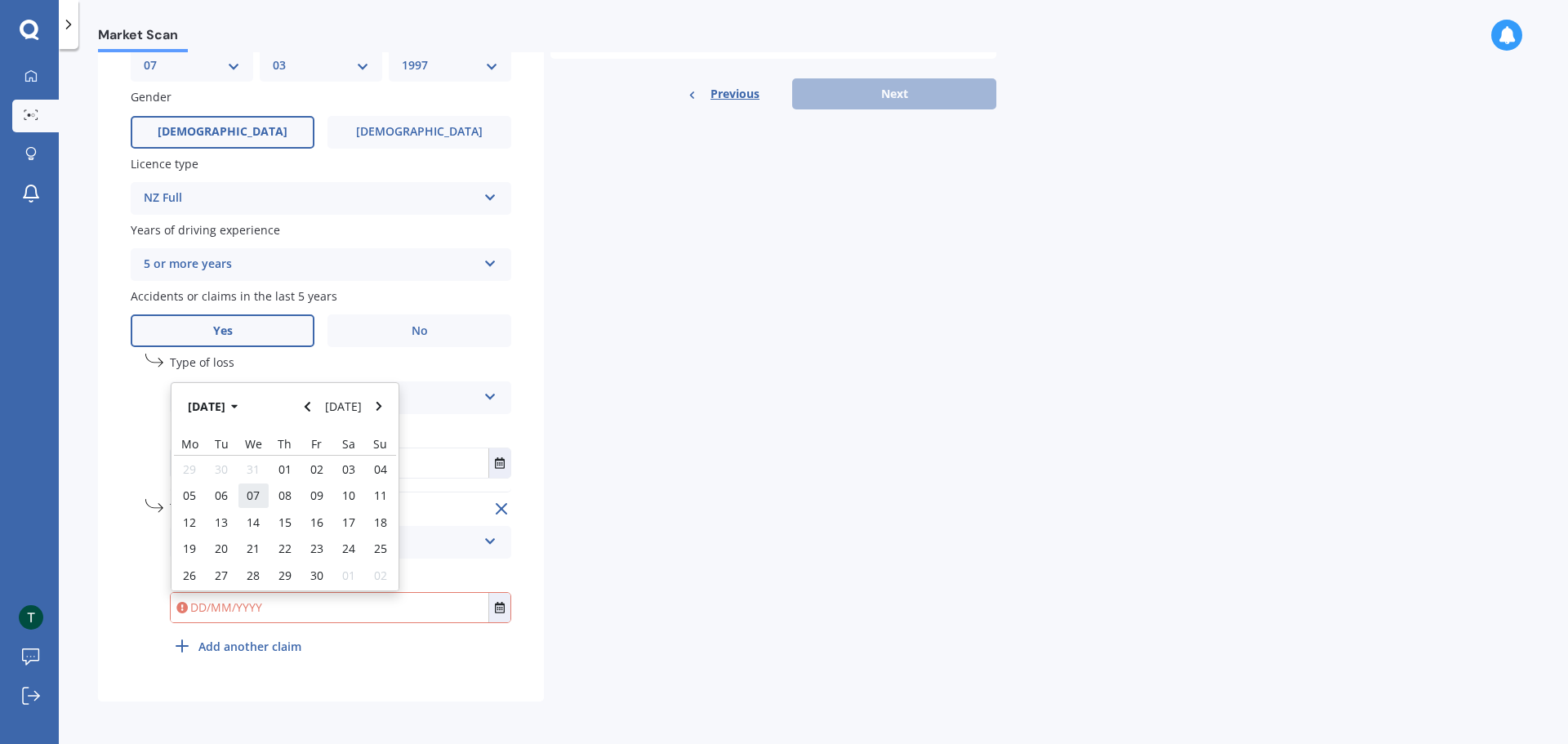
type input "[DATE]"
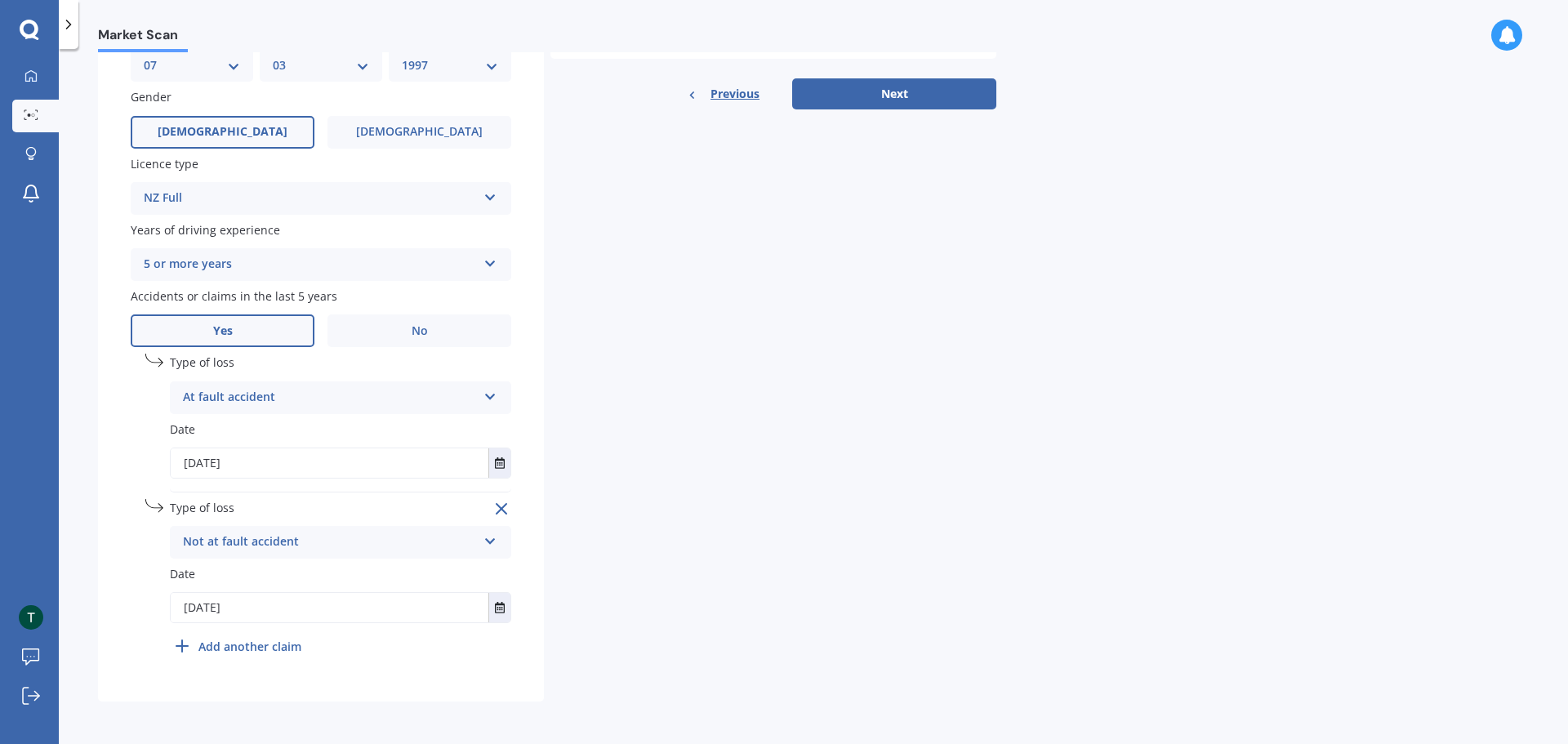
click at [484, 648] on div "undefined 2 Remove Type of loss Not at fault accident At fault accident Not at …" at bounding box center [340, 581] width 342 height 163
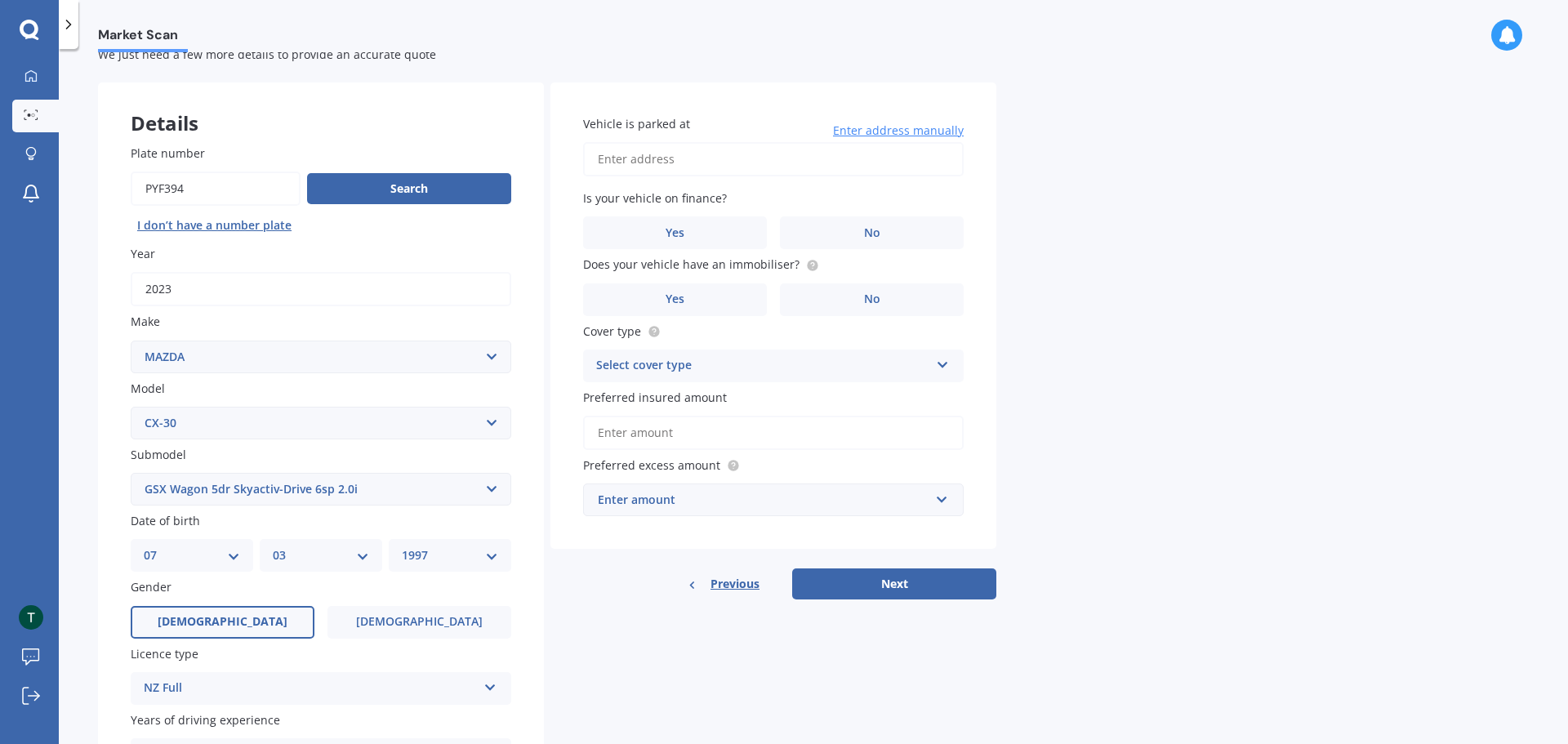
scroll to position [0, 0]
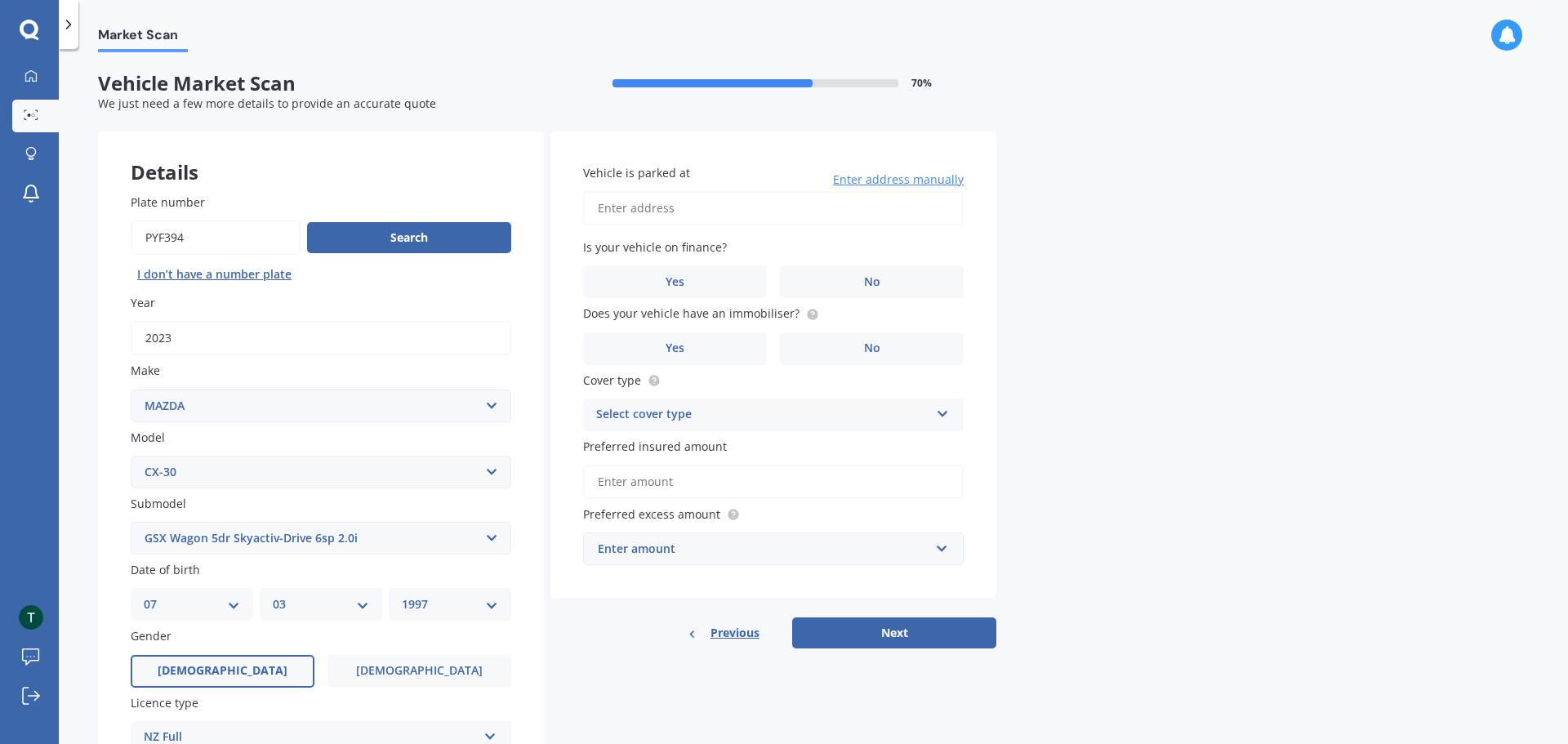
click at [685, 210] on input "Vehicle is parked at" at bounding box center [773, 208] width 381 height 35
type input "[STREET_ADDRESS]"
click at [698, 281] on label "Yes" at bounding box center [674, 281] width 184 height 33
click at [0, 0] on input "Yes" at bounding box center [0, 0] width 0 height 0
click at [807, 311] on circle at bounding box center [812, 314] width 11 height 11
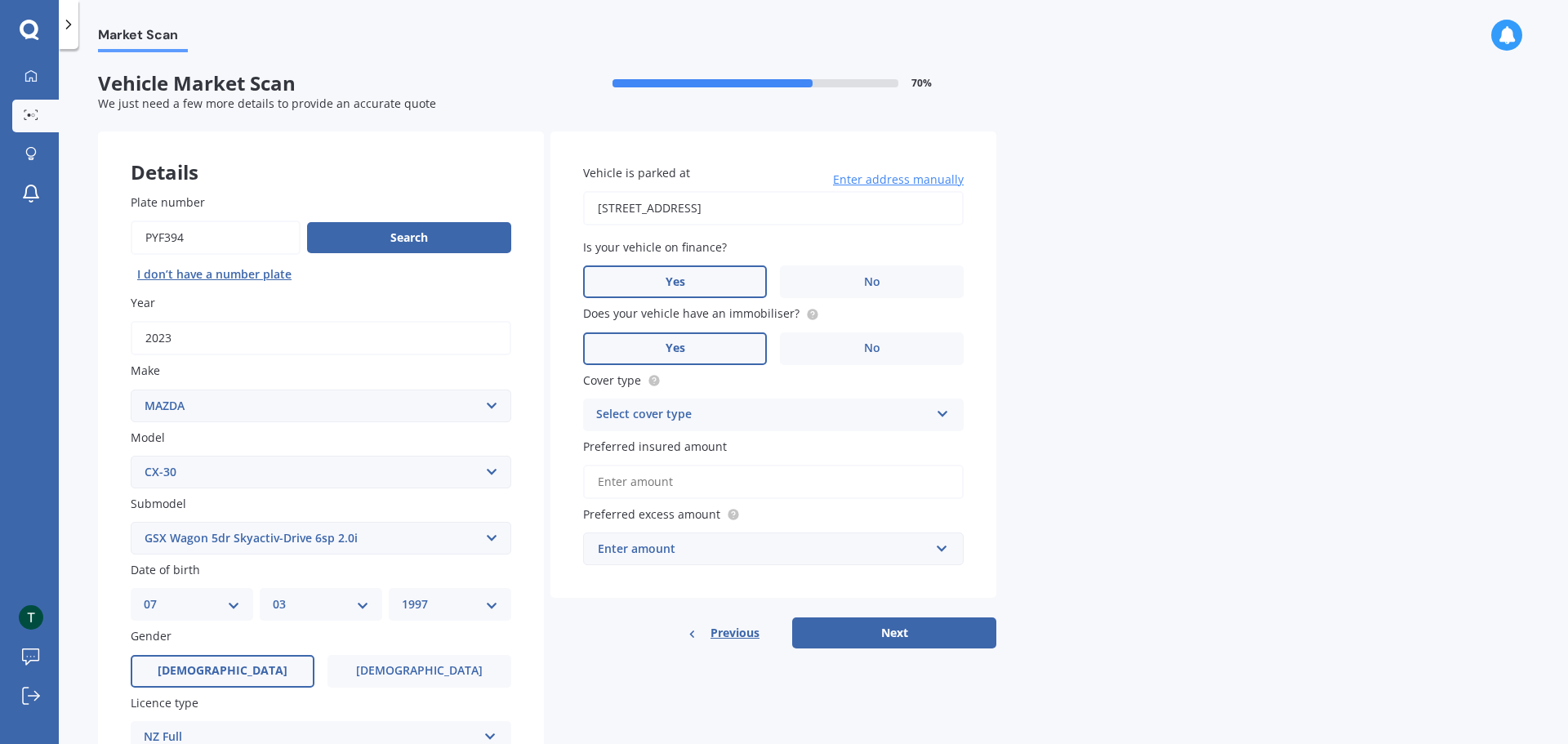
click at [706, 343] on label "Yes" at bounding box center [674, 349] width 184 height 33
click at [0, 0] on input "Yes" at bounding box center [0, 0] width 0 height 0
click at [728, 408] on div "Select cover type" at bounding box center [762, 415] width 333 height 20
click at [724, 454] on div "Comprehensive" at bounding box center [773, 447] width 379 height 29
click at [756, 483] on input "Preferred insured amount" at bounding box center [773, 482] width 381 height 35
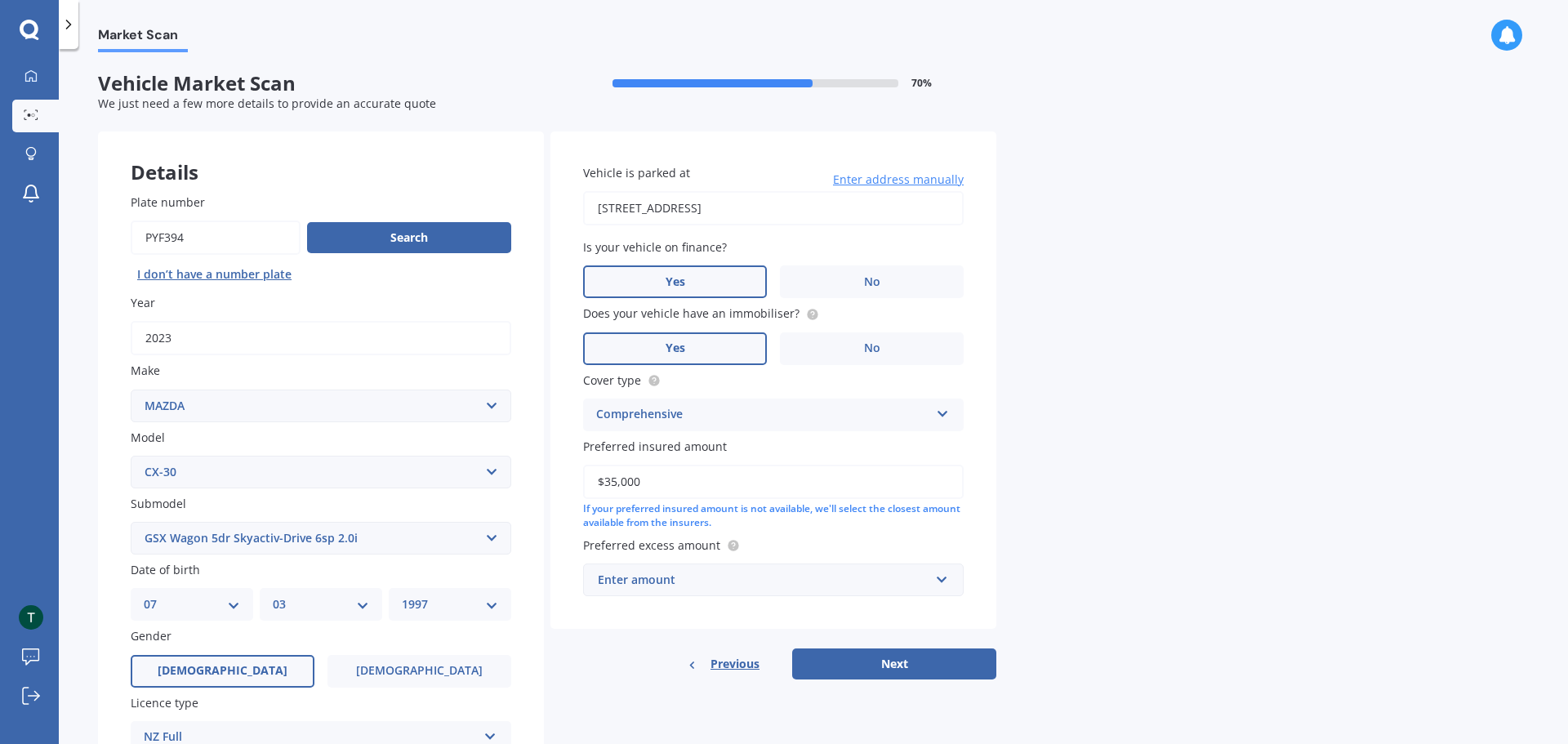
type input "$35,000"
click at [645, 617] on div "Vehicle is parked at [STREET_ADDRESS] Enter address manually Is your vehicle on…" at bounding box center [773, 380] width 445 height 497
click at [664, 586] on div "Enter amount" at bounding box center [764, 580] width 332 height 18
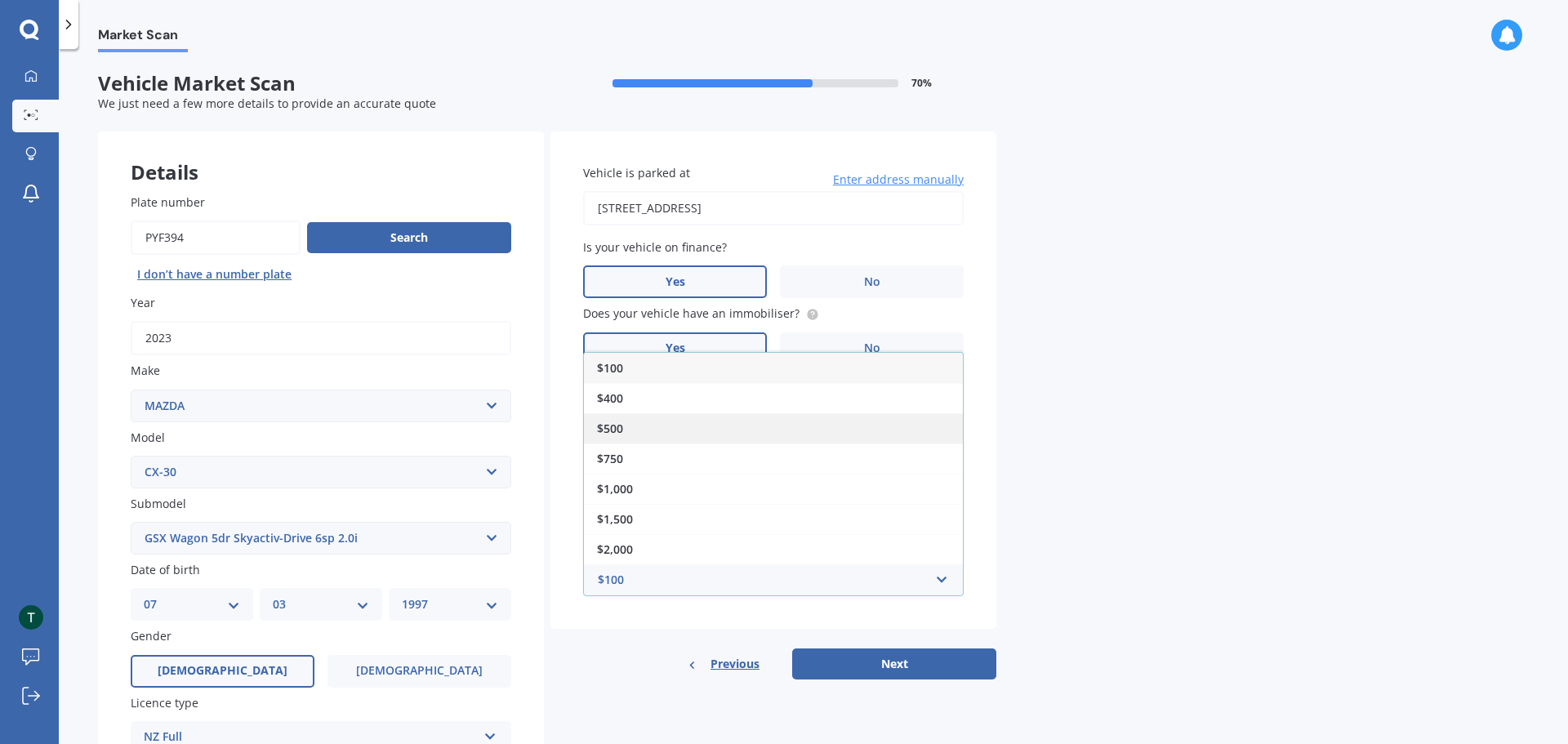
click at [652, 433] on div "$500" at bounding box center [773, 429] width 379 height 30
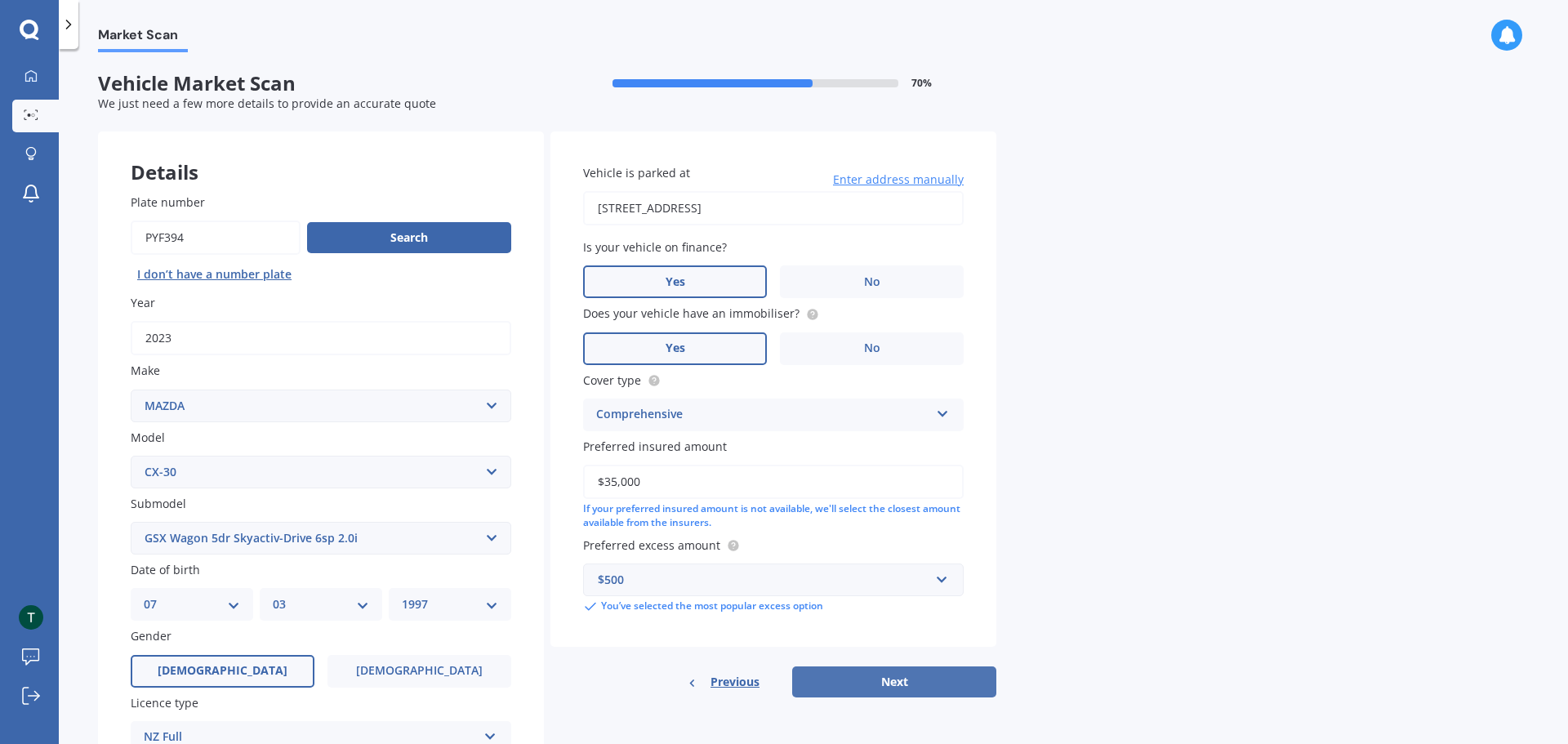
click at [870, 671] on button "Next" at bounding box center [894, 682] width 204 height 31
select select "07"
select select "03"
select select "1997"
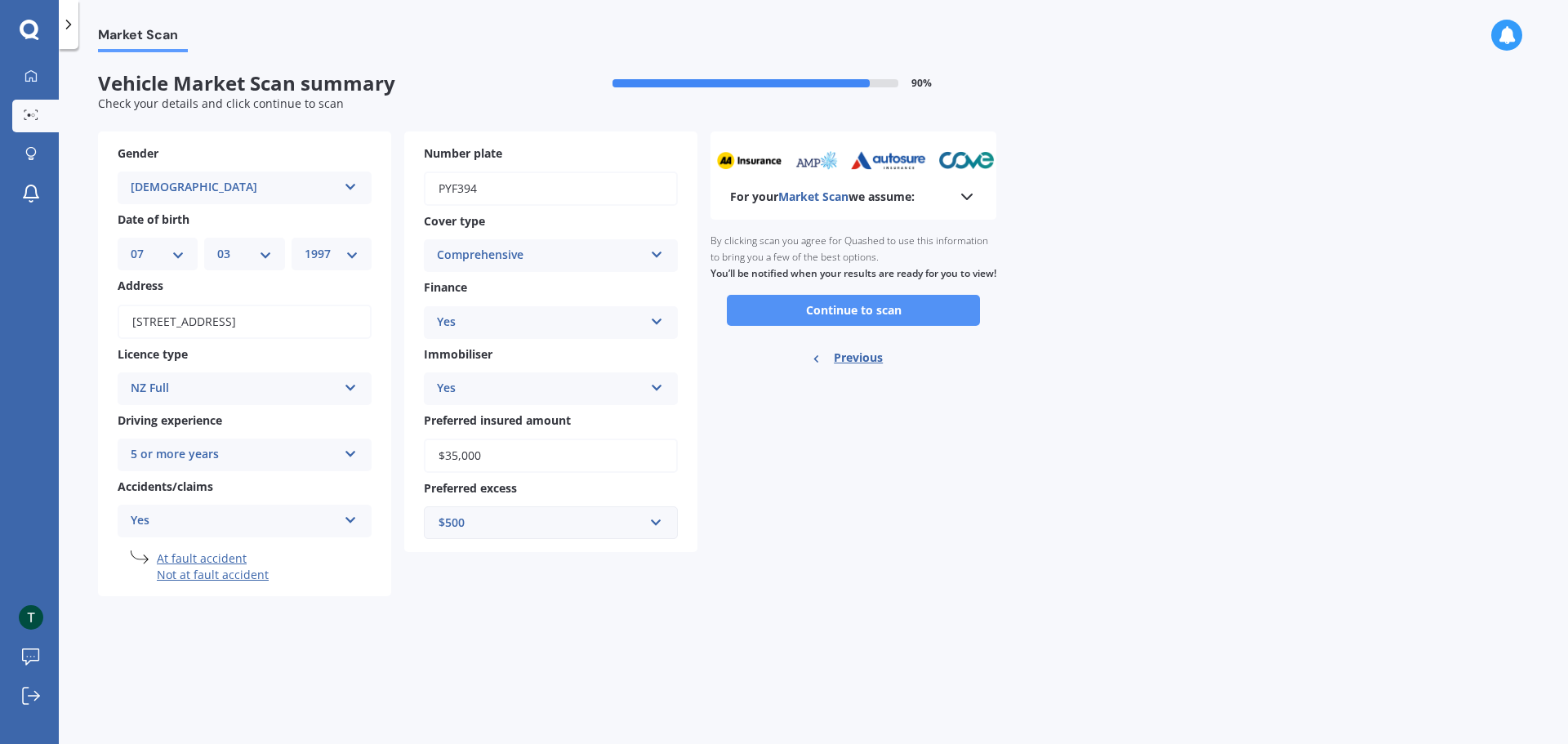
click at [837, 323] on button "Continue to scan" at bounding box center [853, 310] width 253 height 31
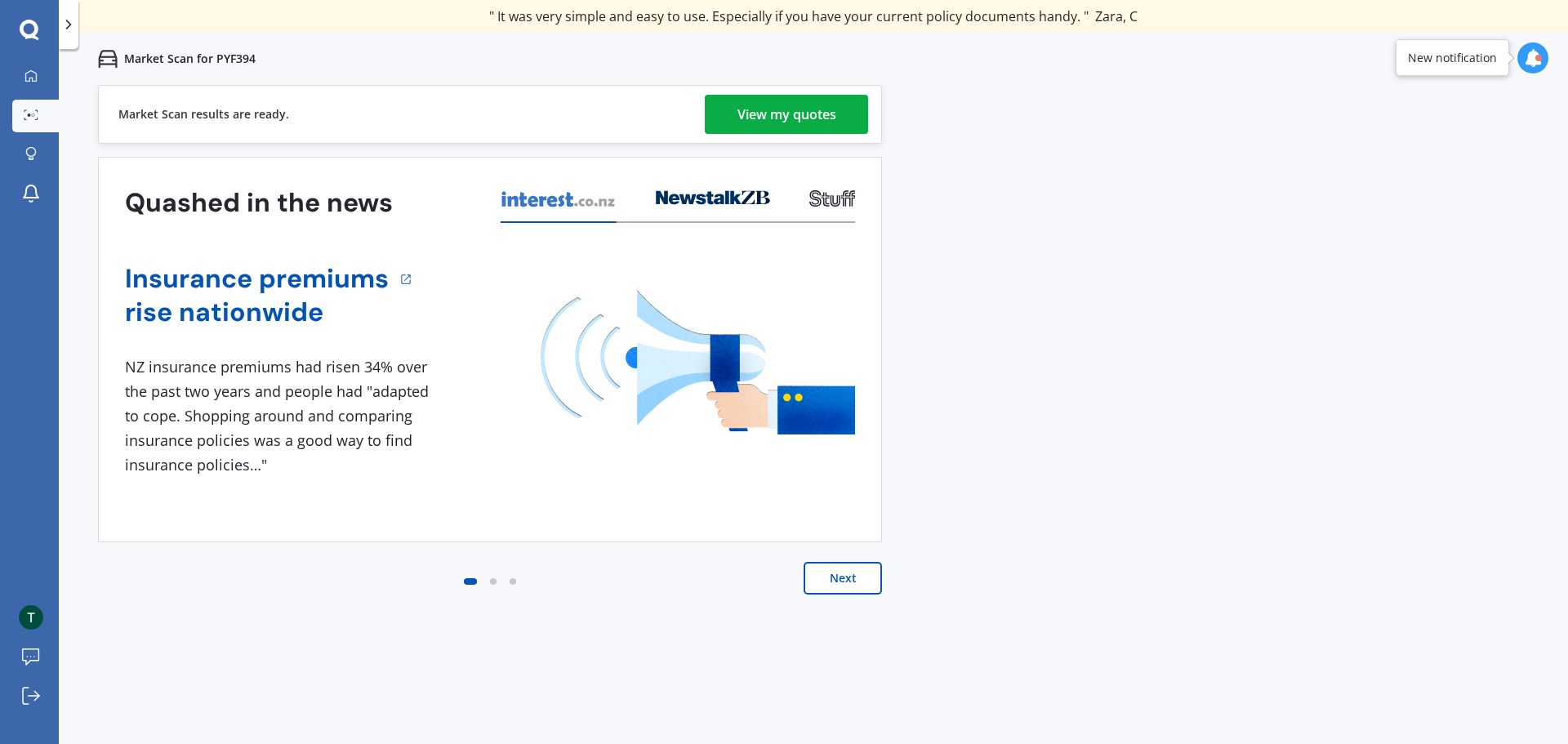
click at [789, 118] on div "View my quotes" at bounding box center [786, 115] width 98 height 39
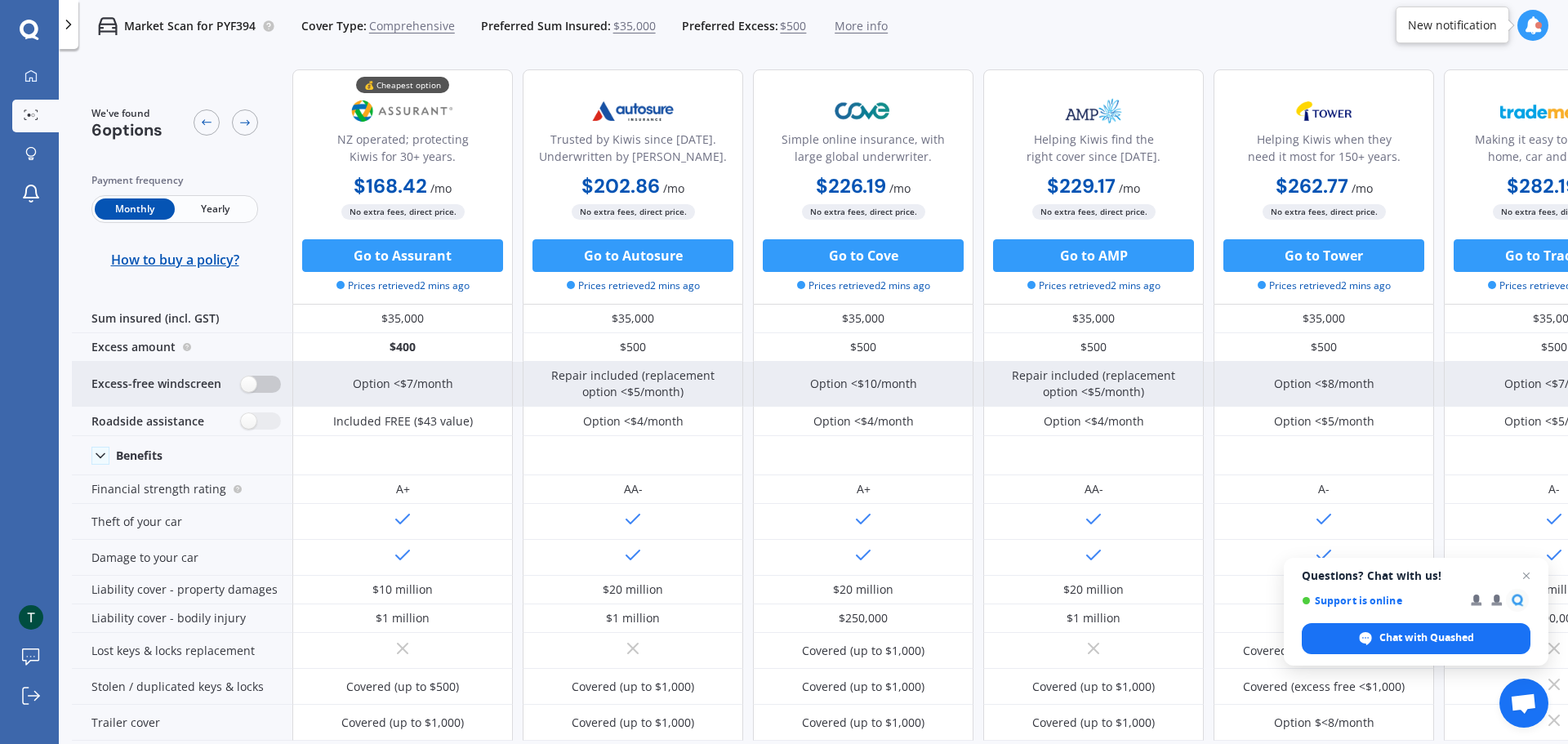
click at [263, 382] on label at bounding box center [260, 384] width 40 height 17
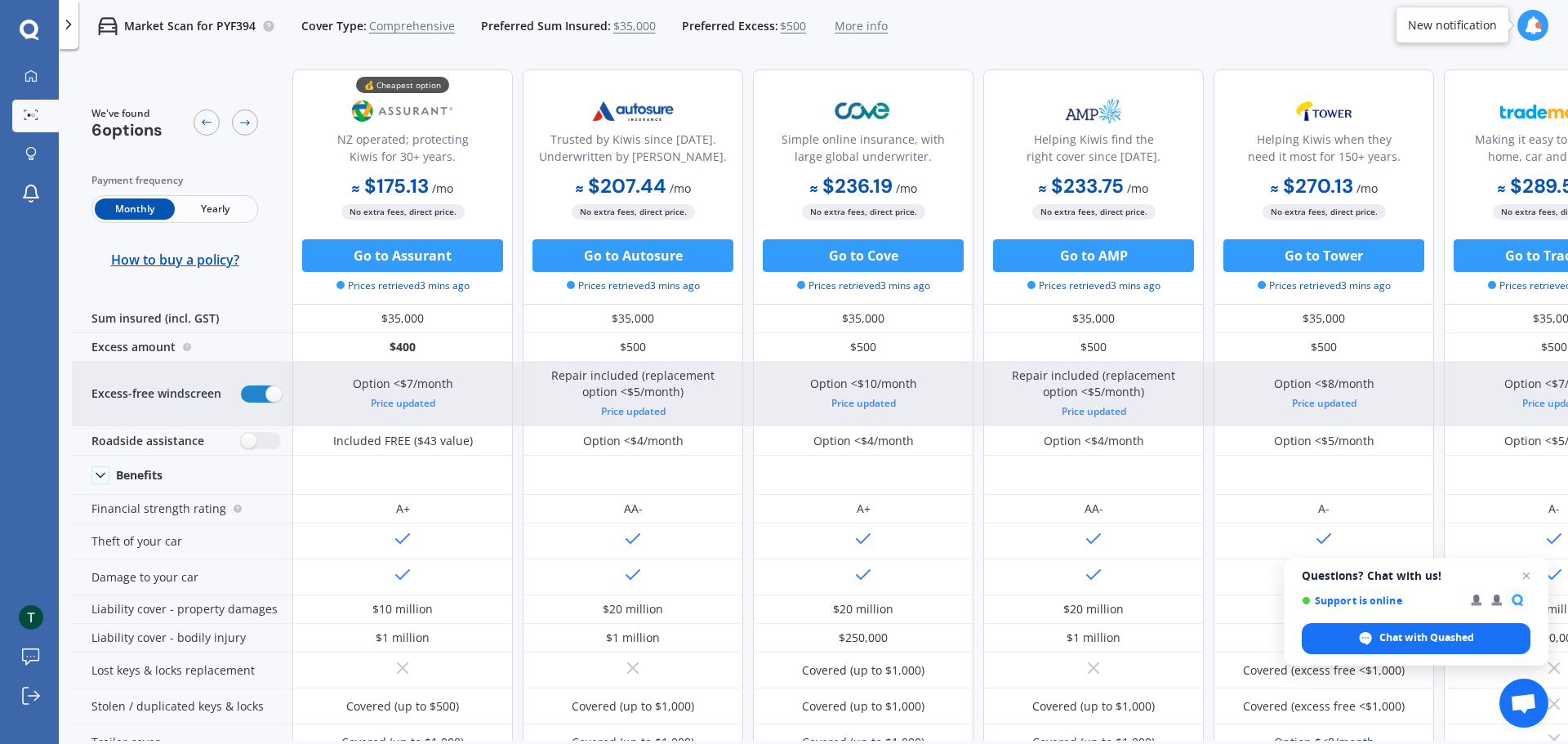
click at [263, 382] on div "Excess-free windscreen" at bounding box center [182, 394] width 220 height 65
click at [264, 393] on label at bounding box center [260, 393] width 40 height 17
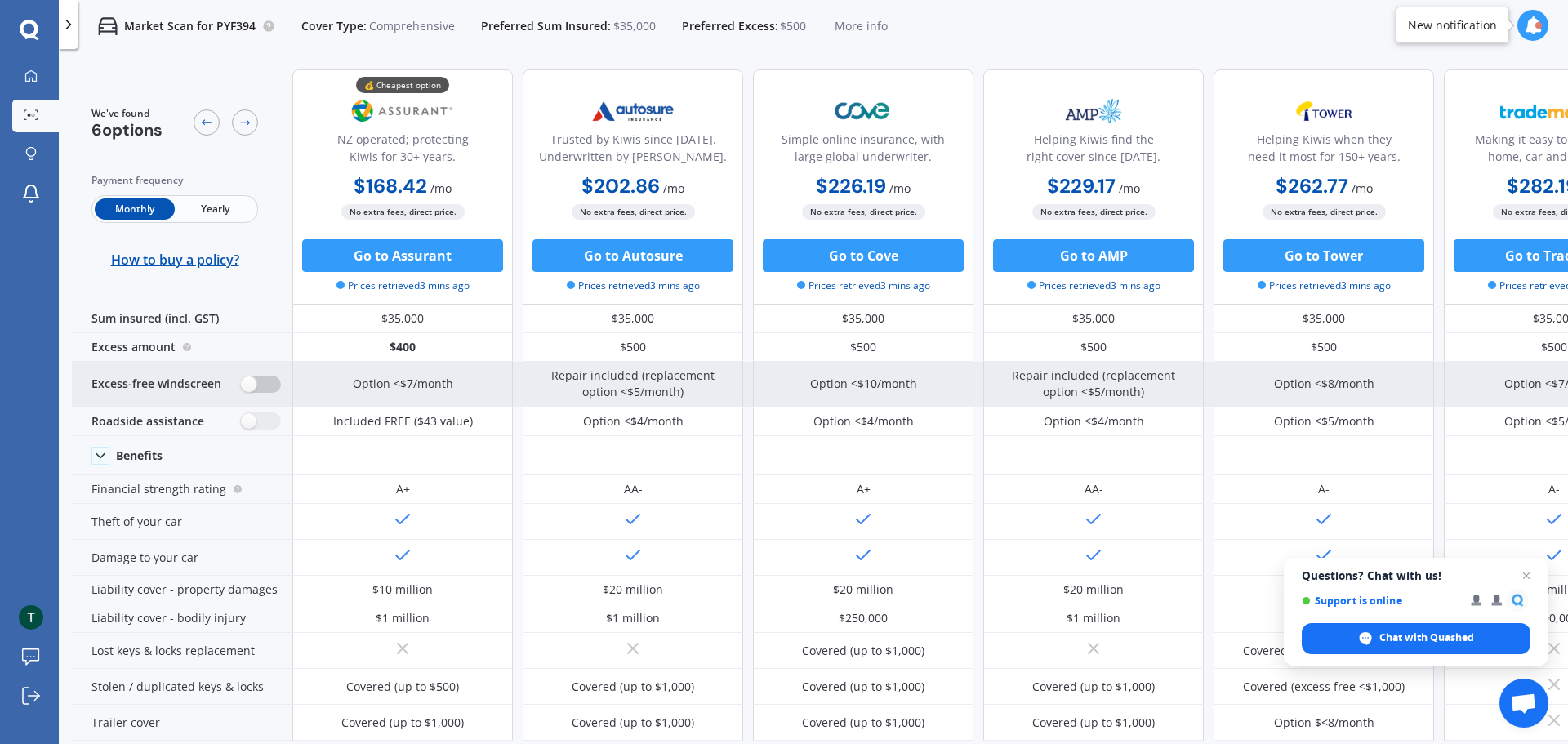
click at [264, 393] on div "Excess-free windscreen" at bounding box center [182, 384] width 220 height 45
click at [250, 382] on label at bounding box center [260, 384] width 40 height 17
radio input "true"
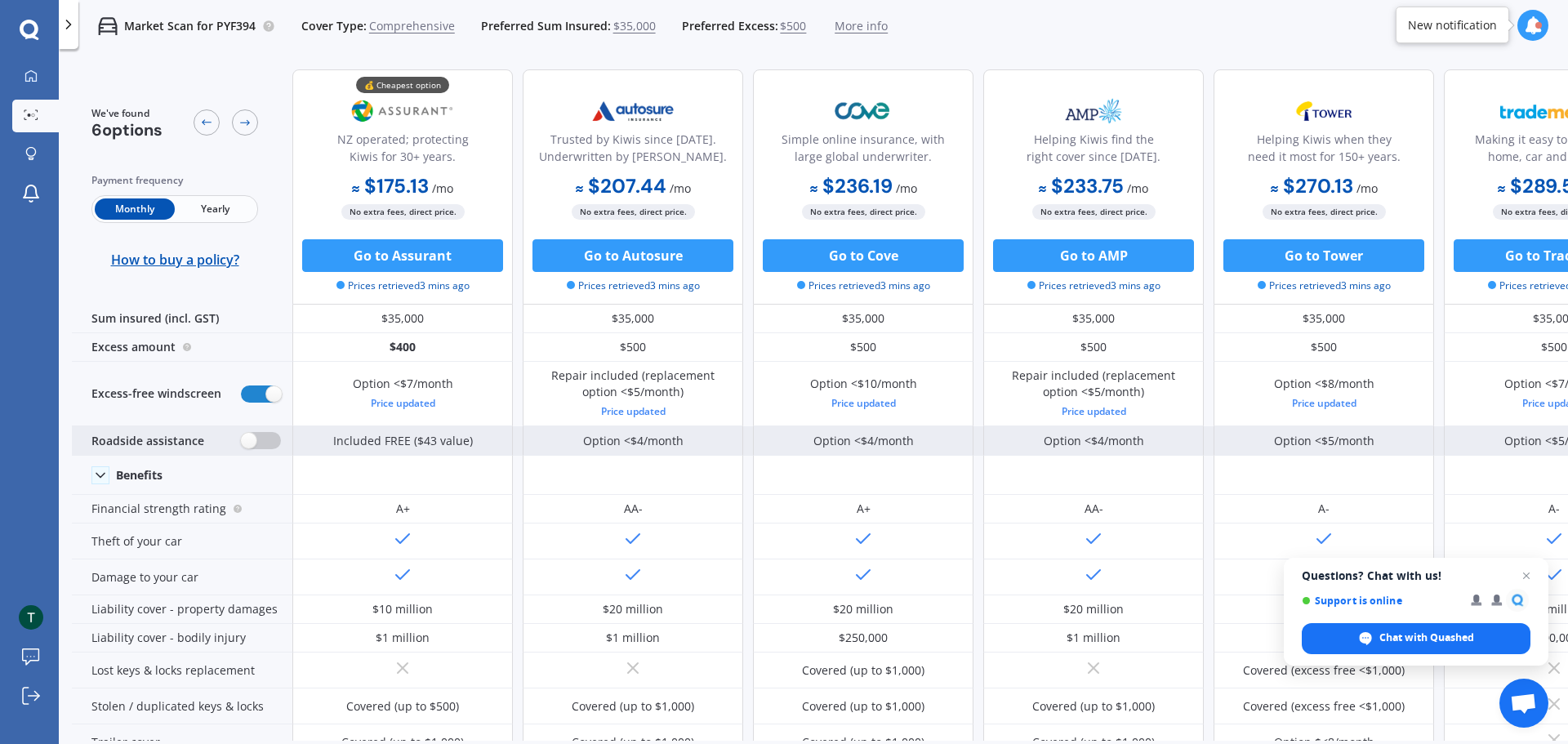
click at [261, 439] on label at bounding box center [260, 440] width 40 height 17
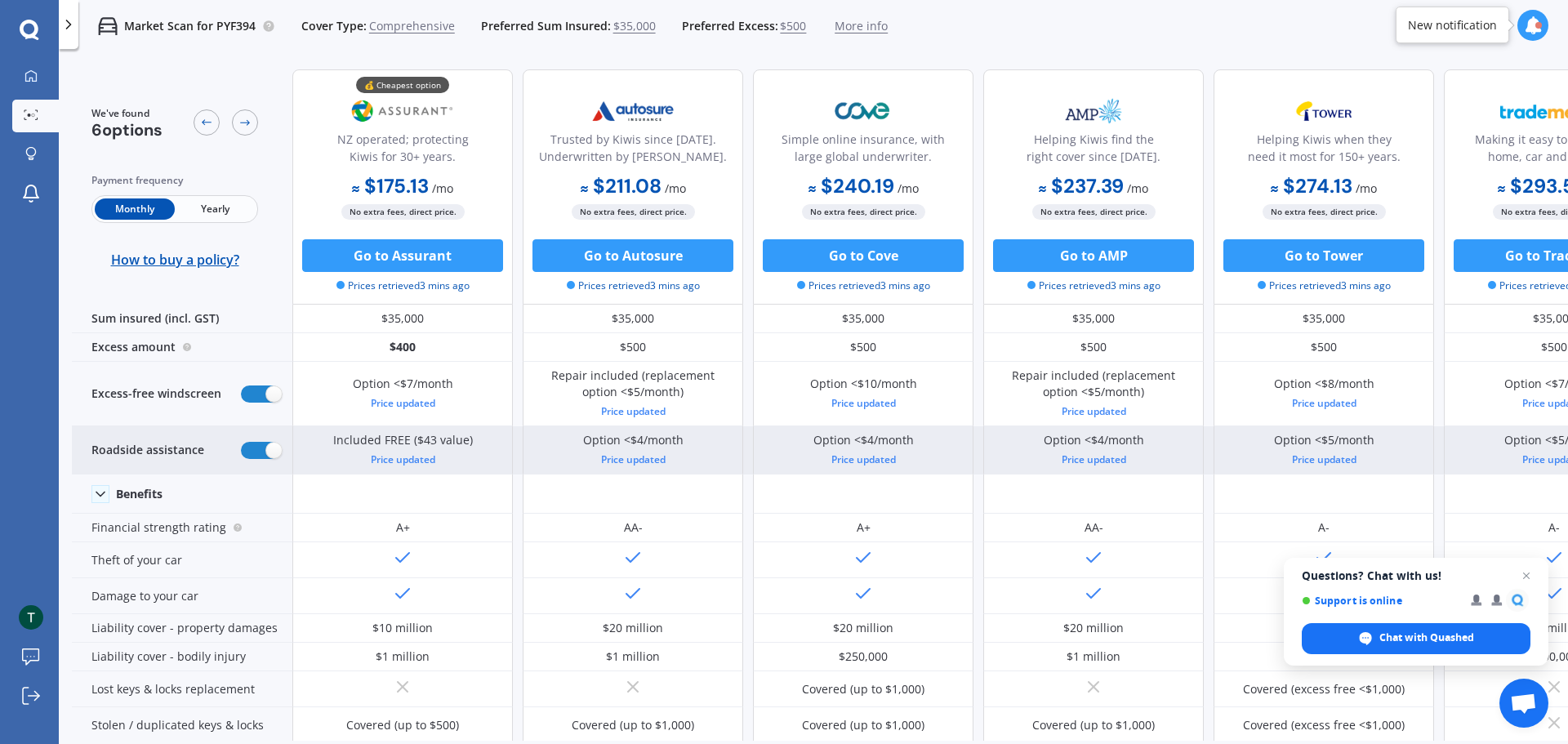
click at [261, 439] on div "Roadside assistance" at bounding box center [182, 450] width 220 height 48
click at [266, 446] on label at bounding box center [260, 450] width 40 height 17
radio input "false"
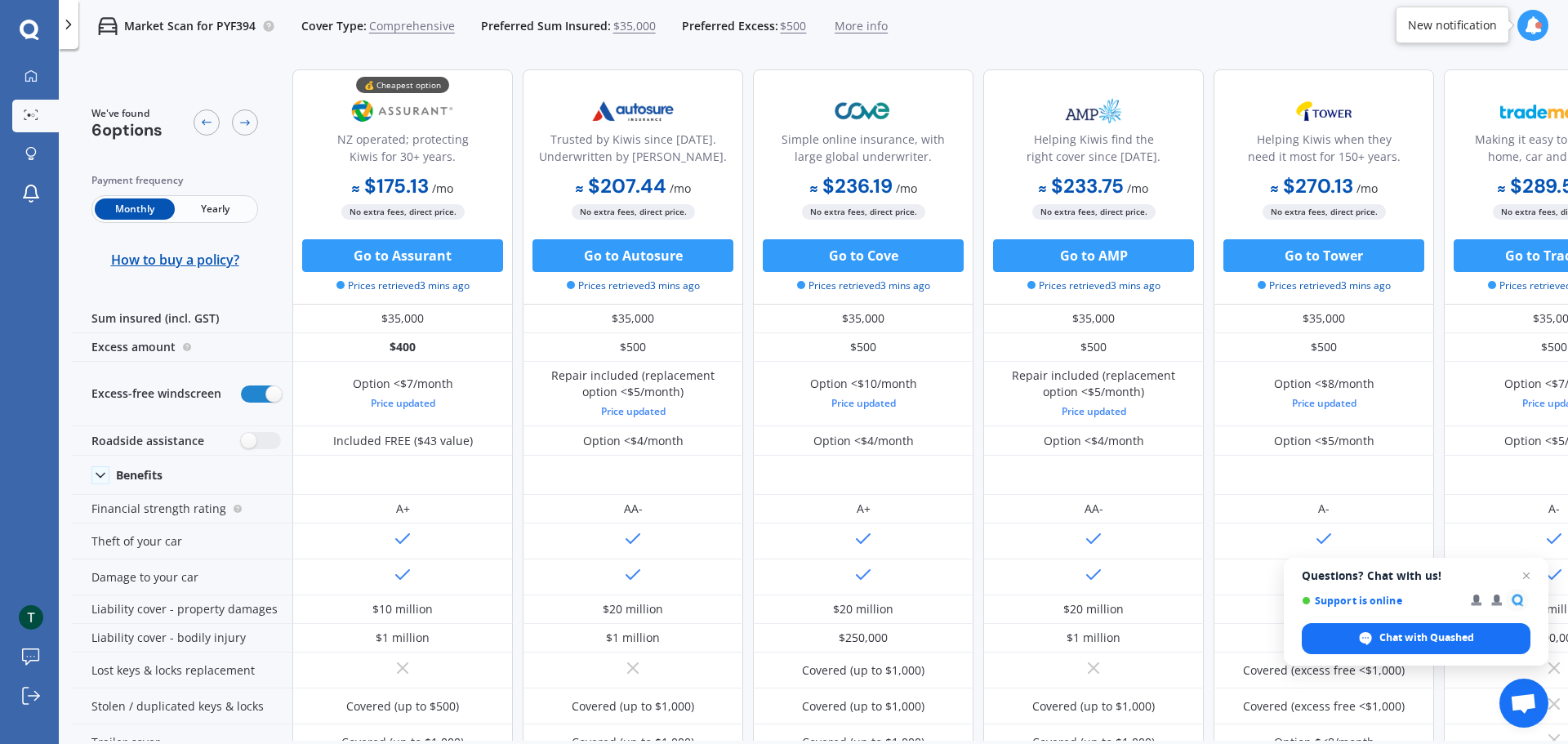
click at [1005, 28] on div "Market Scan for PYF394 Cover Type: Comprehensive Preferred Sum Insured: $35,000…" at bounding box center [813, 26] width 1509 height 52
click at [1140, 70] on div "Helping Kiwis find the right cover since [DATE]. $233.75 / mo $2,556.06 / yr $2…" at bounding box center [1093, 186] width 220 height 235
drag, startPoint x: 918, startPoint y: 741, endPoint x: 1081, endPoint y: 732, distance: 163.2
click at [1081, 732] on div "We've found 6 options Payment frequency Monthly Yearly How to buy a policy? 💰 C…" at bounding box center [820, 426] width 1496 height 740
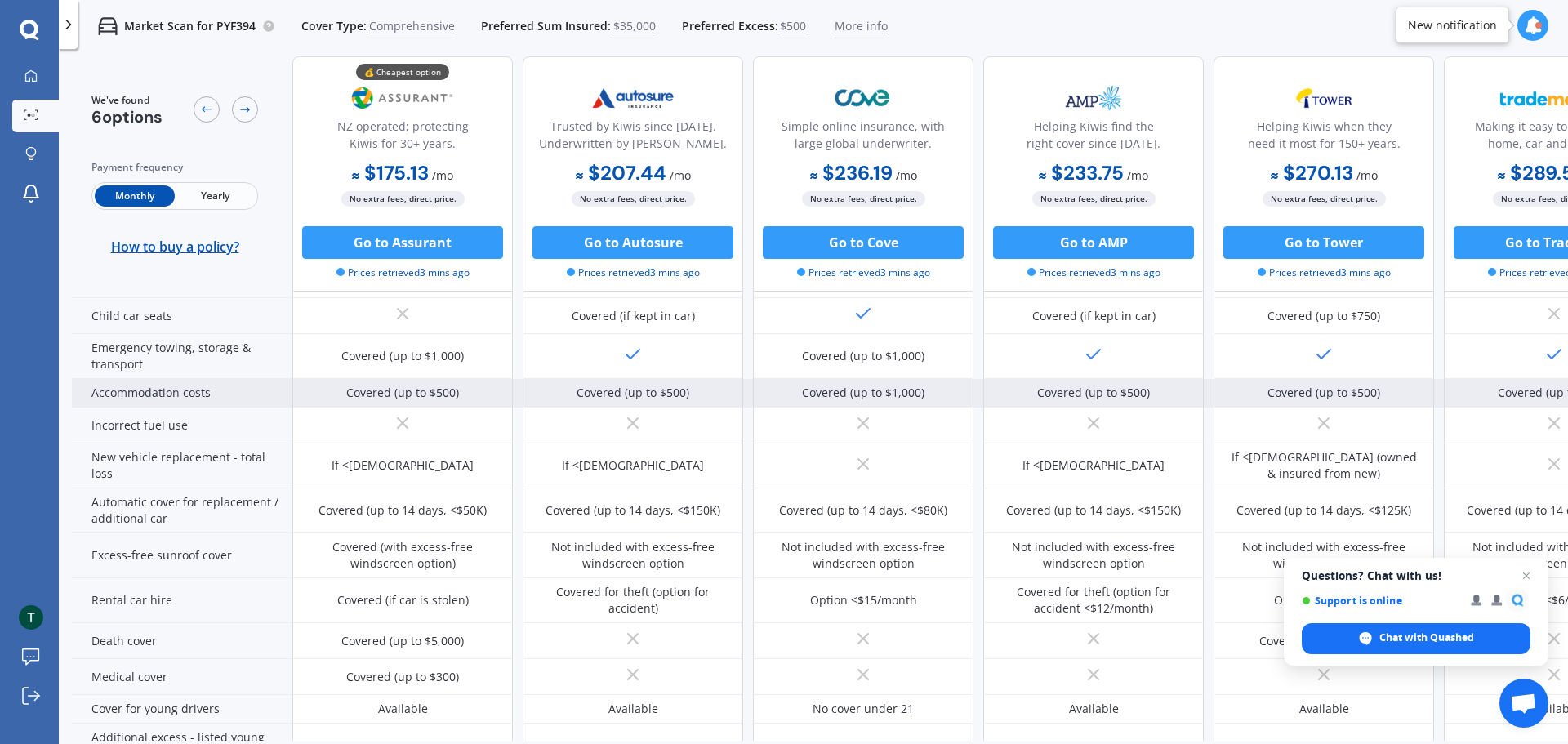
scroll to position [490, 0]
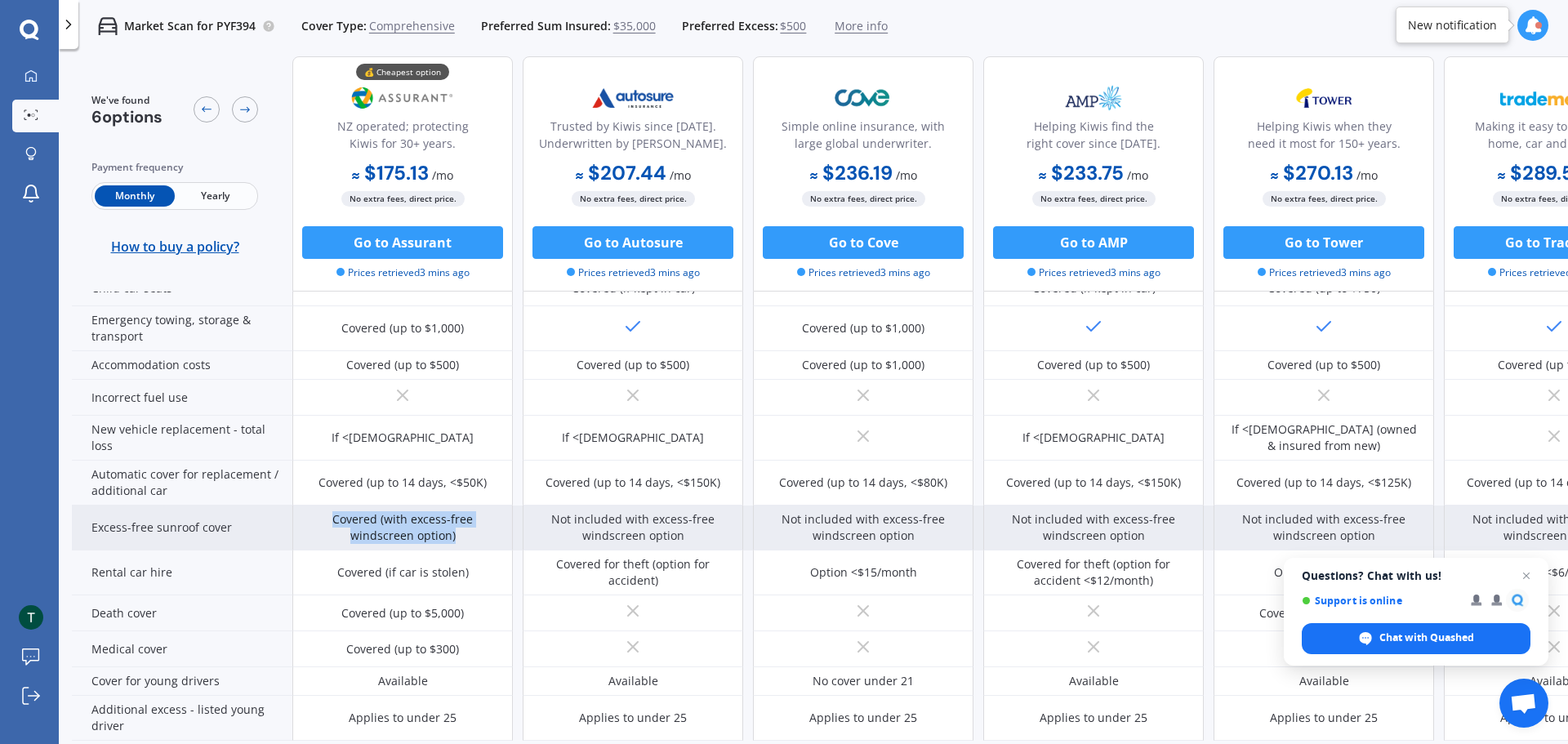
drag, startPoint x: 469, startPoint y: 534, endPoint x: 309, endPoint y: 526, distance: 160.2
click at [309, 526] on div "Covered (with excess-free windscreen option)" at bounding box center [402, 527] width 196 height 33
click at [226, 544] on div "Excess-free sunroof cover" at bounding box center [182, 528] width 220 height 45
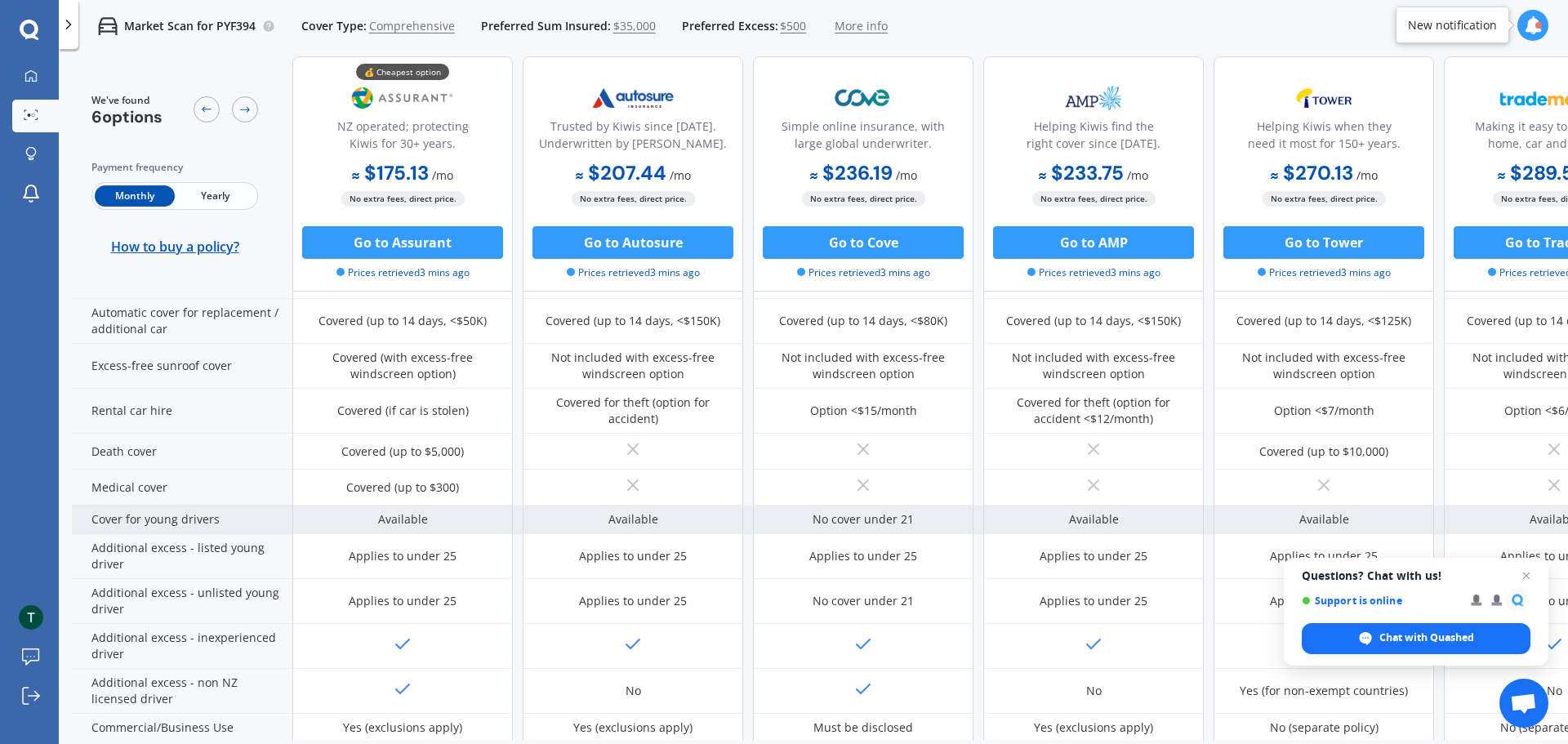
scroll to position [653, 0]
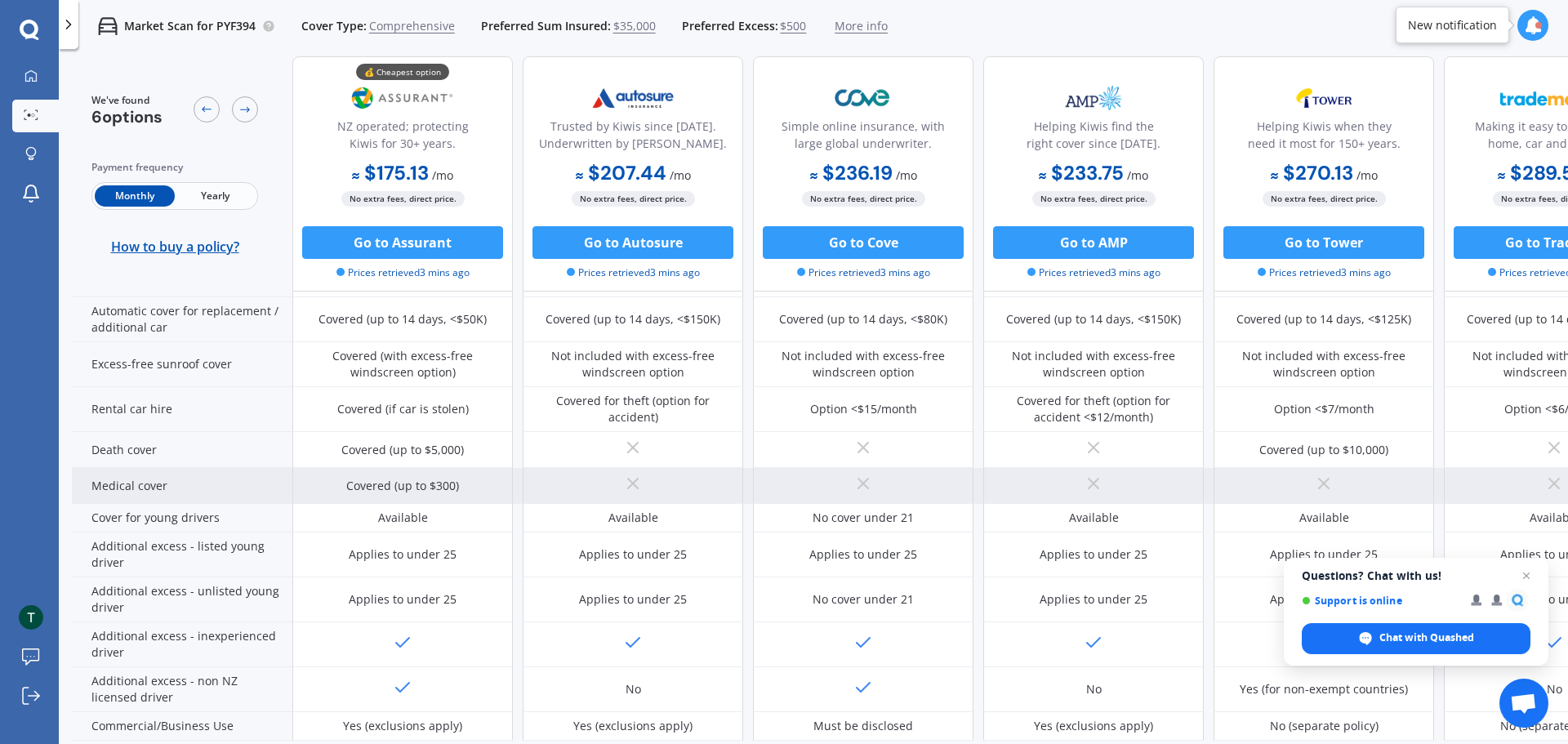
click at [397, 493] on div "Covered (up to $300)" at bounding box center [402, 486] width 113 height 16
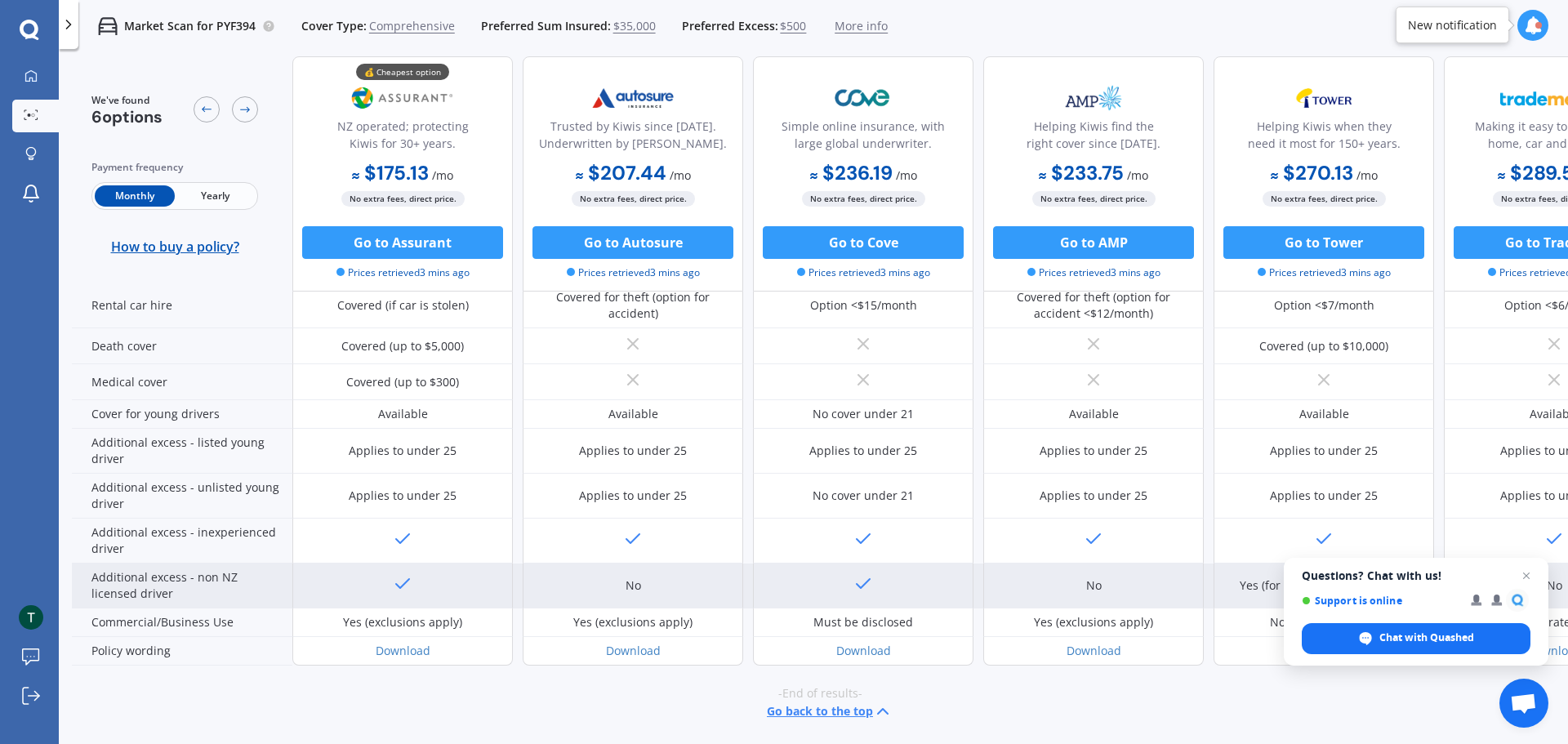
scroll to position [768, 0]
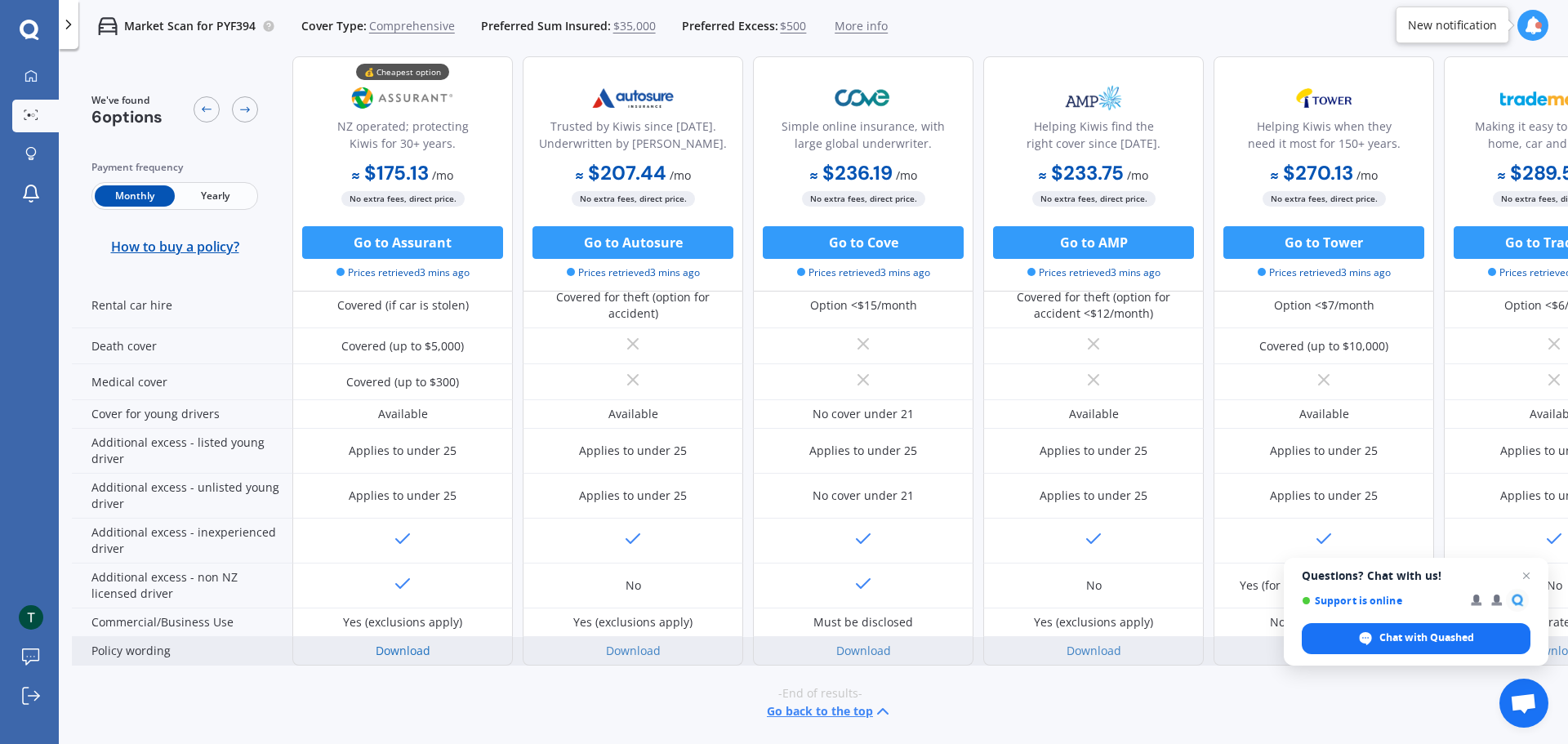
click at [404, 643] on link "Download" at bounding box center [403, 650] width 55 height 15
